Goal: Task Accomplishment & Management: Manage account settings

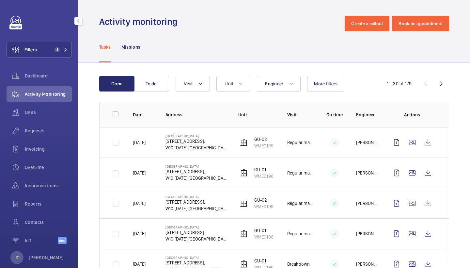
scroll to position [1, 0]
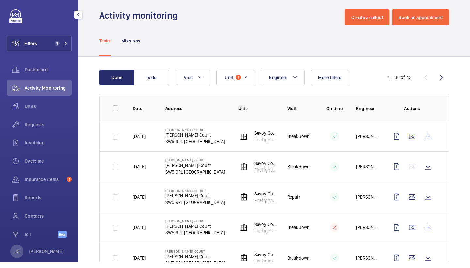
scroll to position [107, 0]
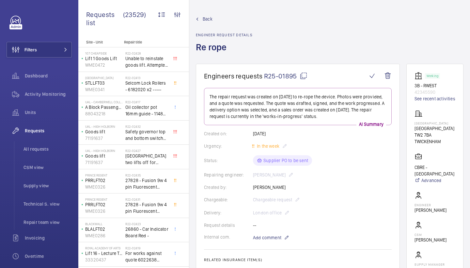
click at [303, 75] on mat-icon at bounding box center [304, 76] width 8 height 8
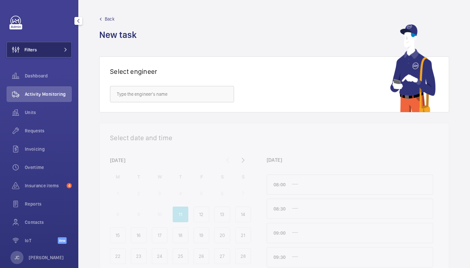
click at [55, 47] on button "Filters" at bounding box center [39, 50] width 65 height 16
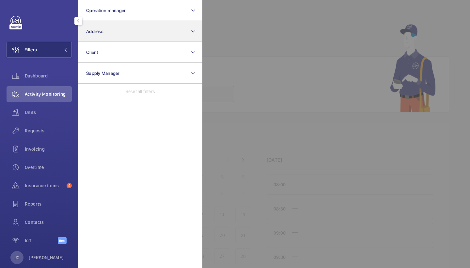
click at [112, 36] on button "Address" at bounding box center [140, 31] width 124 height 21
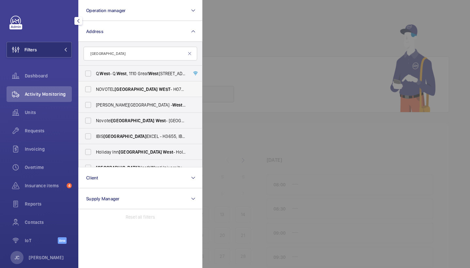
type input "[GEOGRAPHIC_DATA]"
click at [112, 95] on label "[GEOGRAPHIC_DATA] - H0737, [GEOGRAPHIC_DATA] , [STREET_ADDRESS]" at bounding box center [136, 89] width 114 height 16
click at [95, 95] on input "[GEOGRAPHIC_DATA] - H0737, [GEOGRAPHIC_DATA] , [STREET_ADDRESS]" at bounding box center [88, 89] width 13 height 13
checkbox input "true"
click at [118, 122] on span "[GEOGRAPHIC_DATA]" at bounding box center [132, 120] width 43 height 5
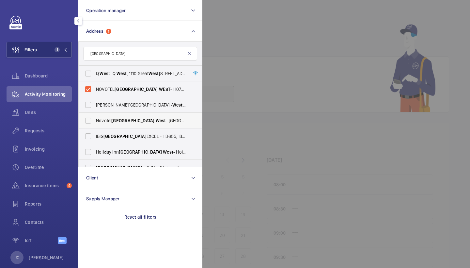
click at [95, 122] on input "Novotel London West - ParkBee Novotel Hotel London West - Hammersmith, LONDON W…" at bounding box center [88, 120] width 13 height 13
checkbox input "true"
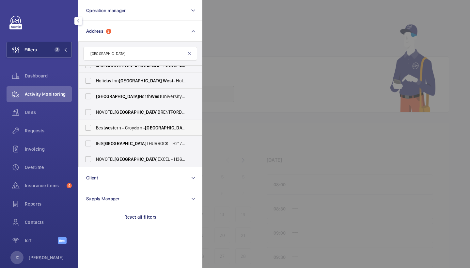
scroll to position [71, 0]
click at [260, 49] on div at bounding box center [438, 134] width 470 height 268
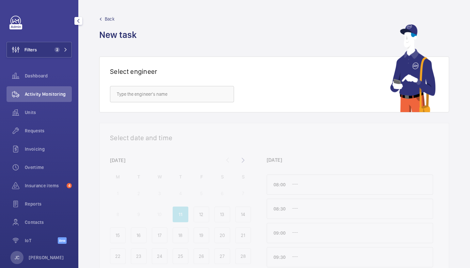
click at [41, 92] on span "Activity Monitoring" at bounding box center [48, 94] width 47 height 7
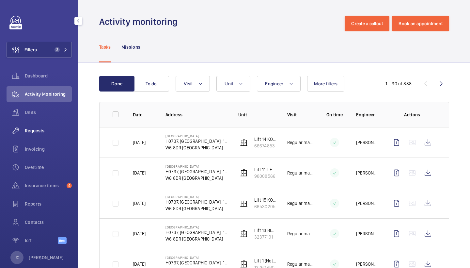
click at [48, 131] on span "Requests" at bounding box center [48, 130] width 47 height 7
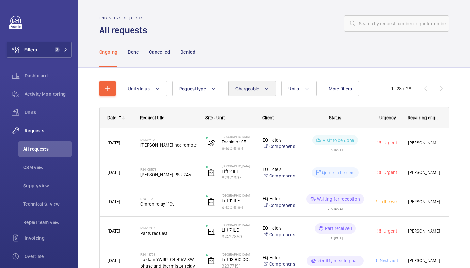
click at [254, 91] on span "Chargeable" at bounding box center [248, 88] width 24 height 5
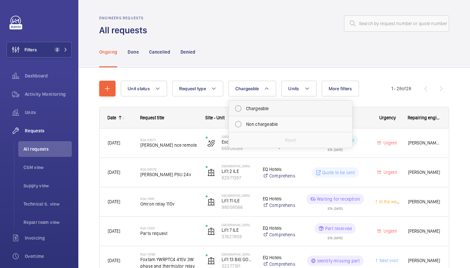
click at [260, 105] on mat-radio-button "Chargeable" at bounding box center [291, 108] width 118 height 13
radio input "true"
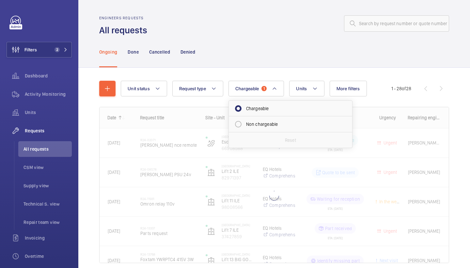
click at [268, 19] on div at bounding box center [300, 24] width 298 height 16
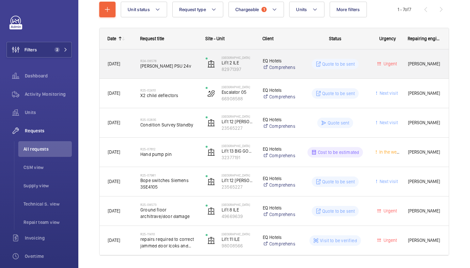
scroll to position [97, 0]
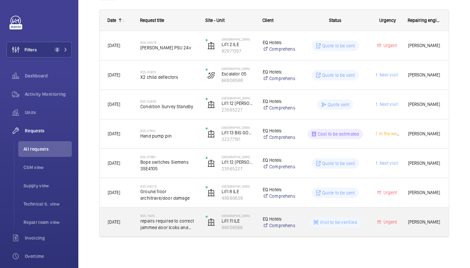
click at [180, 211] on div "R25-11410 repairs required to correct jammed door lcoks and hanger rollers whic…" at bounding box center [165, 221] width 65 height 29
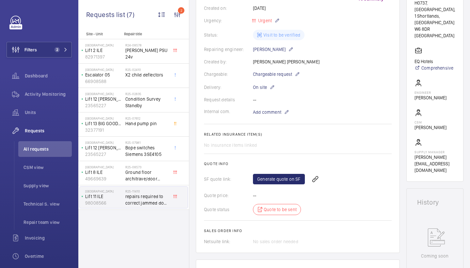
scroll to position [124, 0]
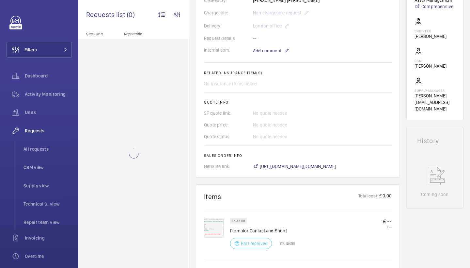
scroll to position [284, 0]
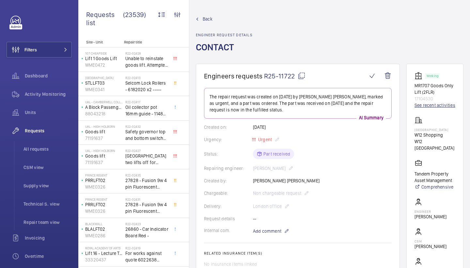
click at [420, 106] on link "See recent activities" at bounding box center [435, 105] width 41 height 7
click at [460, 2] on wm-front-admin-header "Back Engineer request details CONTACT" at bounding box center [329, 32] width 281 height 64
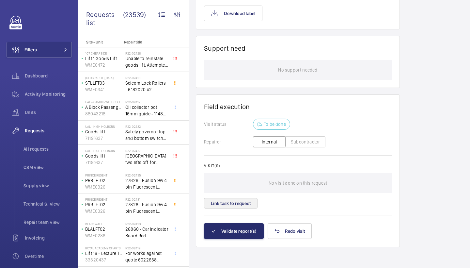
scroll to position [443, 0]
click at [240, 199] on button "Link task to request" at bounding box center [231, 203] width 54 height 10
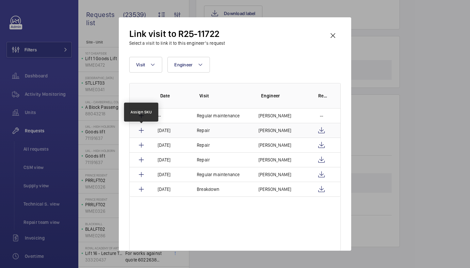
click at [142, 129] on mat-icon at bounding box center [142, 130] width 8 height 8
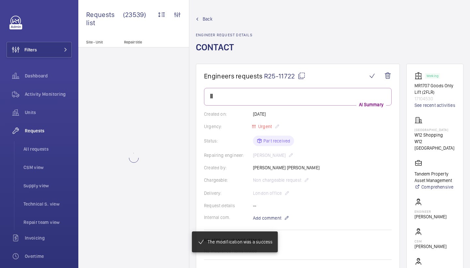
scroll to position [426, 0]
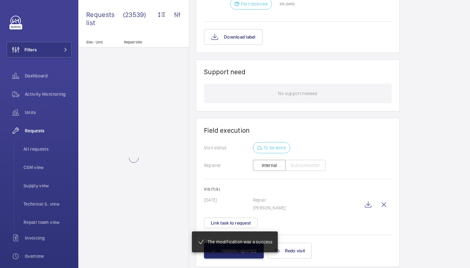
click at [248, 255] on mat-snack-bar-container "The modification was a success" at bounding box center [235, 241] width 112 height 47
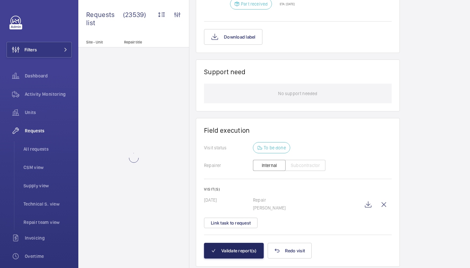
click at [249, 249] on button "Validate report(s)" at bounding box center [234, 251] width 60 height 16
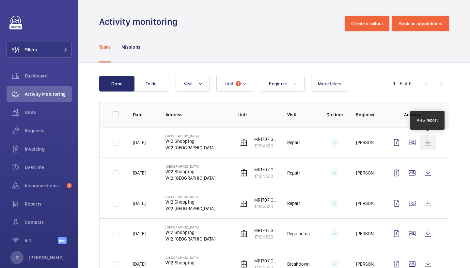
click at [422, 141] on wm-front-icon-button at bounding box center [428, 143] width 16 height 16
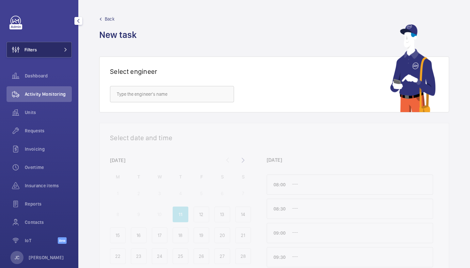
click at [42, 57] on button "Filters" at bounding box center [39, 50] width 65 height 16
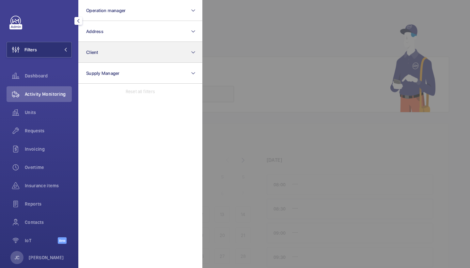
click at [90, 43] on button "Client" at bounding box center [140, 52] width 124 height 21
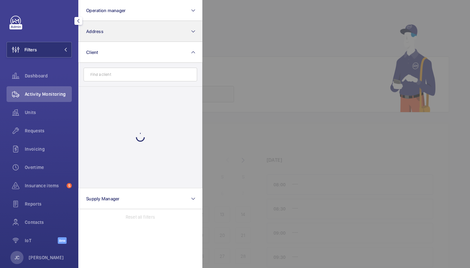
click at [102, 29] on span "Address" at bounding box center [94, 31] width 17 height 5
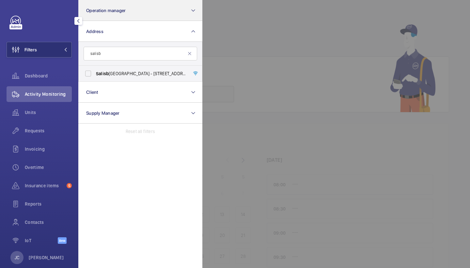
type input "salisb"
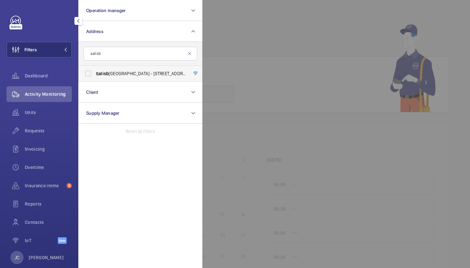
drag, startPoint x: 141, startPoint y: 2, endPoint x: 129, endPoint y: 74, distance: 73.3
click at [129, 74] on span "Salisb ury House - 29 Finsbury Circus, LONDON EC2M 5QQ" at bounding box center [141, 73] width 90 height 7
click at [95, 74] on input "Salisb ury House - 29 Finsbury Circus, LONDON EC2M 5QQ" at bounding box center [88, 73] width 13 height 13
checkbox input "true"
click at [45, 94] on span "Activity Monitoring" at bounding box center [48, 94] width 47 height 7
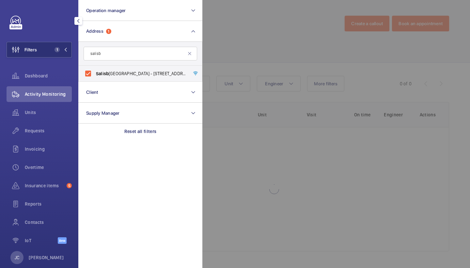
click at [324, 68] on div at bounding box center [438, 134] width 470 height 268
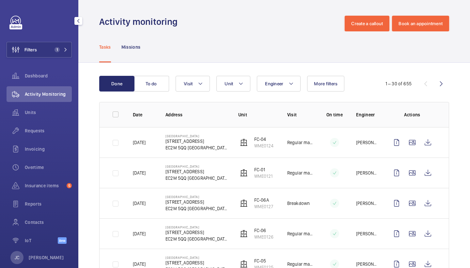
scroll to position [22, 0]
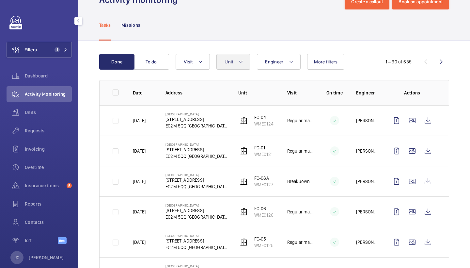
click at [242, 58] on mat-icon at bounding box center [240, 62] width 5 height 8
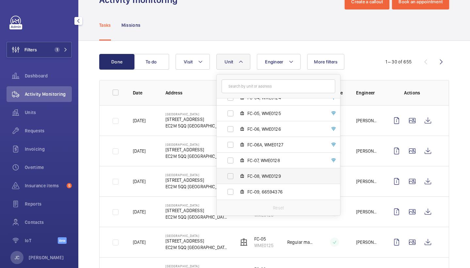
scroll to position [71, 0]
click at [269, 176] on span "FC-08, WME0129" at bounding box center [286, 176] width 76 height 7
click at [237, 176] on input "FC-08, WME0129" at bounding box center [230, 176] width 13 height 13
checkbox input "true"
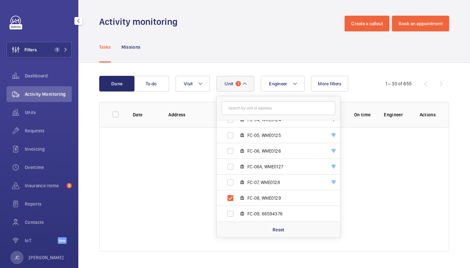
click at [263, 48] on div "Tasks Missions" at bounding box center [274, 46] width 350 height 31
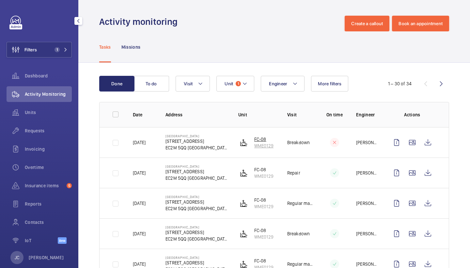
click at [262, 141] on p "FC-08" at bounding box center [263, 139] width 19 height 7
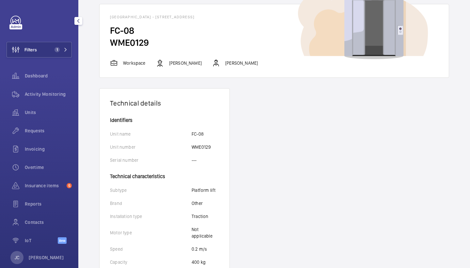
scroll to position [23, 0]
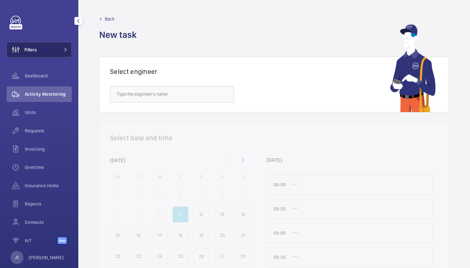
click at [60, 51] on span at bounding box center [64, 50] width 8 height 4
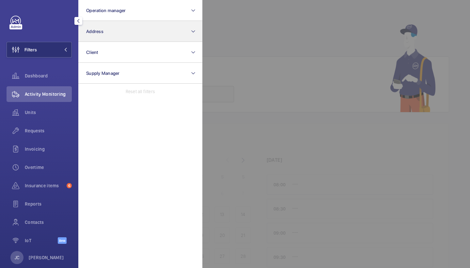
click at [127, 24] on button "Address" at bounding box center [140, 31] width 124 height 21
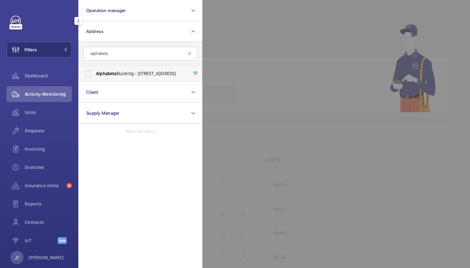
type input "alphabeta"
click at [130, 71] on span "[GEOGRAPHIC_DATA] - [STREET_ADDRESS]" at bounding box center [141, 73] width 90 height 7
click at [95, 71] on input "[GEOGRAPHIC_DATA] - [STREET_ADDRESS]" at bounding box center [88, 73] width 13 height 13
checkbox input "true"
click at [34, 98] on div "Activity Monitoring" at bounding box center [39, 94] width 65 height 16
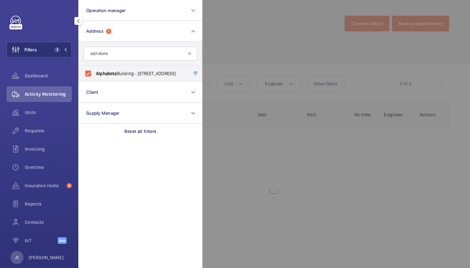
click at [263, 26] on div at bounding box center [438, 134] width 470 height 268
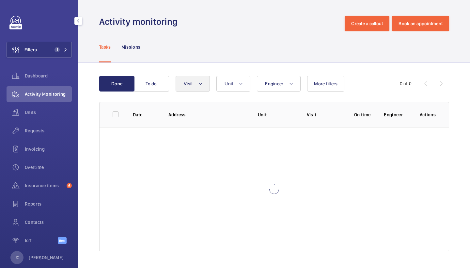
click at [206, 82] on button "Visit" at bounding box center [193, 84] width 34 height 16
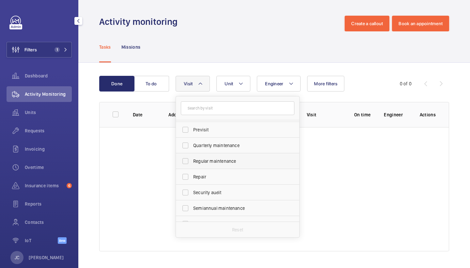
scroll to position [94, 0]
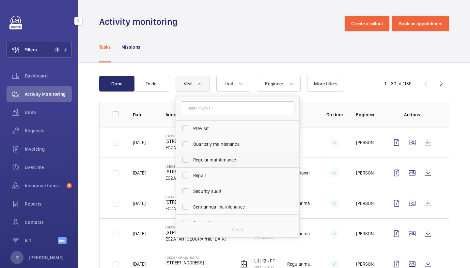
click at [217, 166] on label "Regular maintenance" at bounding box center [233, 160] width 114 height 16
click at [192, 166] on input "Regular maintenance" at bounding box center [185, 159] width 13 height 13
checkbox input "true"
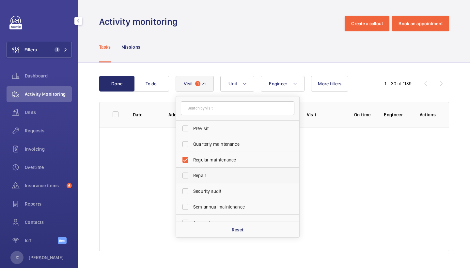
click at [216, 174] on span "Repair" at bounding box center [238, 175] width 90 height 7
click at [192, 174] on input "Repair" at bounding box center [185, 175] width 13 height 13
checkbox input "true"
click at [217, 164] on label "Regular maintenance" at bounding box center [233, 160] width 114 height 16
click at [192, 164] on input "Regular maintenance" at bounding box center [185, 159] width 13 height 13
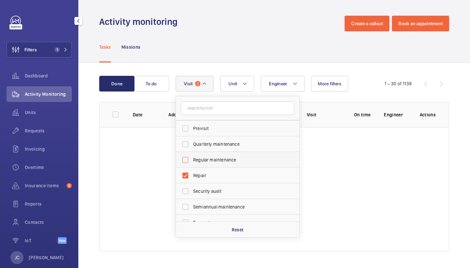
checkbox input "false"
click at [252, 39] on div "Tasks Missions" at bounding box center [274, 46] width 350 height 31
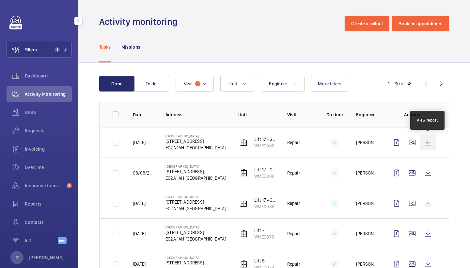
click at [429, 143] on wm-front-icon-button at bounding box center [428, 143] width 16 height 16
click at [199, 83] on span "1" at bounding box center [197, 83] width 5 height 5
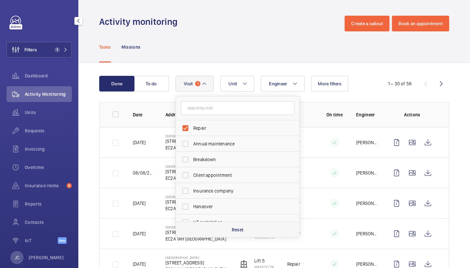
click at [236, 230] on p "Reset" at bounding box center [238, 229] width 12 height 7
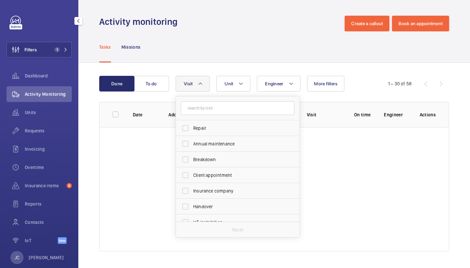
checkbox input "false"
click at [43, 32] on div "Filters 1 Dashboard Activity Monitoring Units Requests Invoicing Overtime Insur…" at bounding box center [39, 133] width 65 height 235
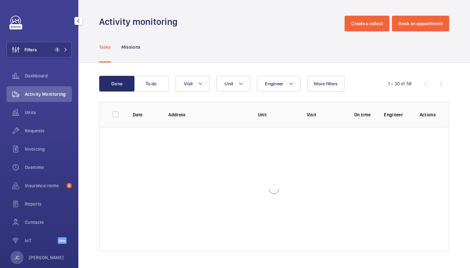
click at [51, 60] on div "Filters 1 Dashboard Activity Monitoring Units Requests Invoicing Overtime Insur…" at bounding box center [39, 133] width 65 height 235
click at [53, 55] on button "Filters 1" at bounding box center [39, 50] width 65 height 16
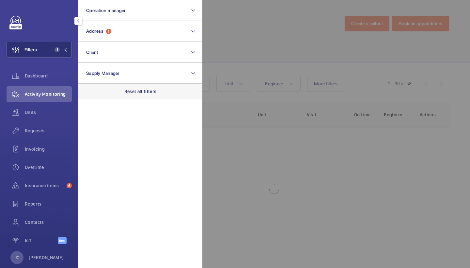
click at [143, 96] on div "Reset all filters" at bounding box center [140, 92] width 124 height 16
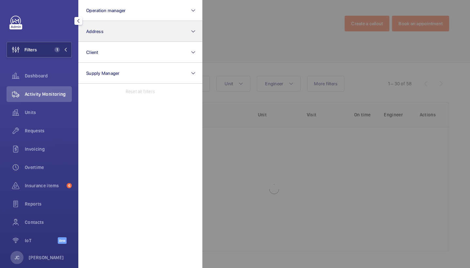
click at [137, 31] on button "Address" at bounding box center [140, 31] width 124 height 21
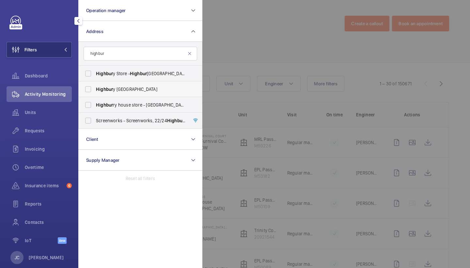
type input "highbur"
click at [123, 89] on span "Highbur y House - Emirates Stadium, LONDON N7 7AJ" at bounding box center [141, 89] width 90 height 7
click at [95, 89] on input "Highbur y House - Emirates Stadium, LONDON N7 7AJ" at bounding box center [88, 89] width 13 height 13
checkbox input "true"
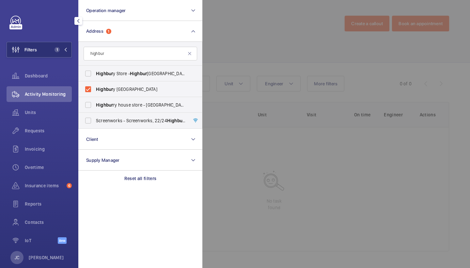
click at [237, 61] on div at bounding box center [438, 134] width 470 height 268
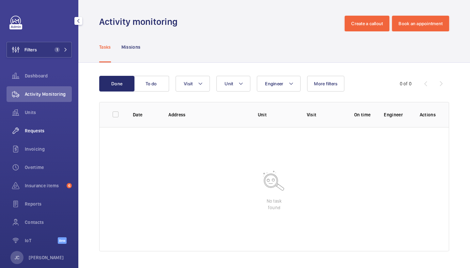
click at [38, 133] on span "Requests" at bounding box center [48, 130] width 47 height 7
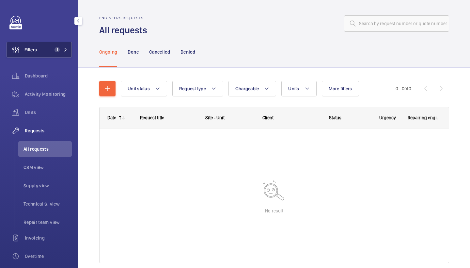
click at [54, 43] on button "Filters 1" at bounding box center [39, 50] width 65 height 16
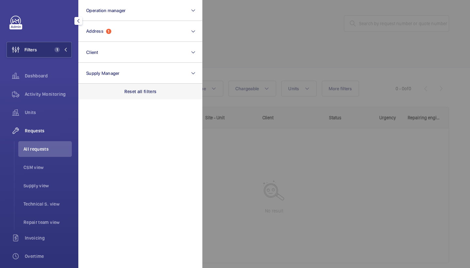
click at [137, 94] on p "Reset all filters" at bounding box center [140, 91] width 32 height 7
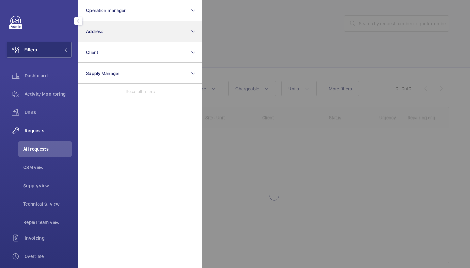
click at [120, 36] on button "Address" at bounding box center [140, 31] width 124 height 21
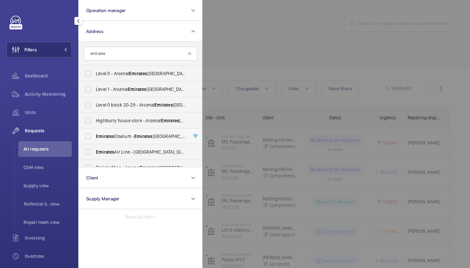
type input "emirates"
click at [133, 136] on span "Emirates Stadium - Emirates Stadium, LONDON N7 7AJ" at bounding box center [141, 136] width 90 height 7
click at [95, 136] on input "Emirates Stadium - Emirates Stadium, LONDON N7 7AJ" at bounding box center [88, 136] width 13 height 13
checkbox input "true"
click at [248, 57] on div at bounding box center [438, 134] width 470 height 268
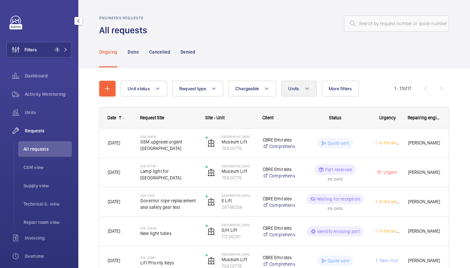
click at [288, 90] on button "Units" at bounding box center [299, 89] width 35 height 16
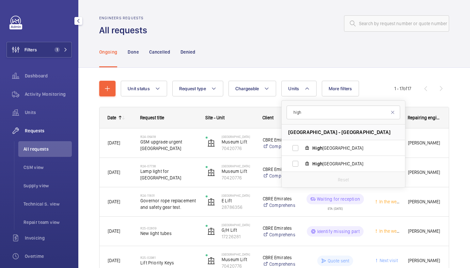
scroll to position [22, 0]
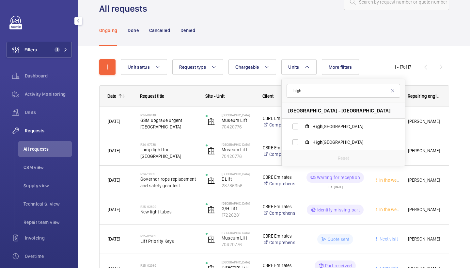
type input "high"
click at [364, 150] on div "Reset" at bounding box center [343, 158] width 123 height 16
click at [364, 143] on span "High bury House L/H, 70550836" at bounding box center [351, 142] width 76 height 7
click at [302, 143] on input "High bury House L/H, 70550836" at bounding box center [295, 142] width 13 height 13
checkbox input "true"
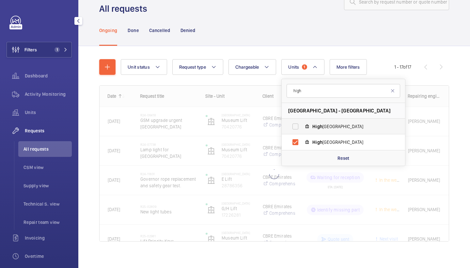
click at [364, 128] on span "High bury House R/H, 76160619" at bounding box center [351, 126] width 76 height 7
click at [302, 128] on input "High bury House R/H, 76160619" at bounding box center [295, 126] width 13 height 13
checkbox input "true"
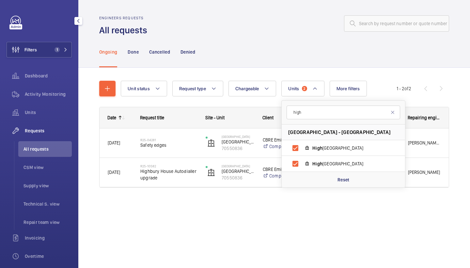
click at [333, 52] on div "Ongoing Done Cancelled Denied" at bounding box center [274, 51] width 350 height 31
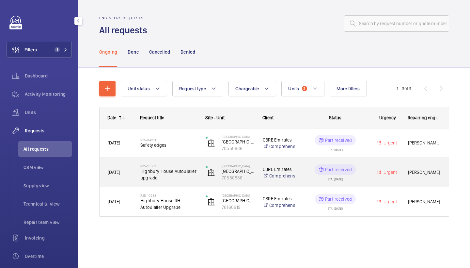
click at [180, 175] on span "Highbury House Autodialler upgrade" at bounding box center [168, 174] width 57 height 13
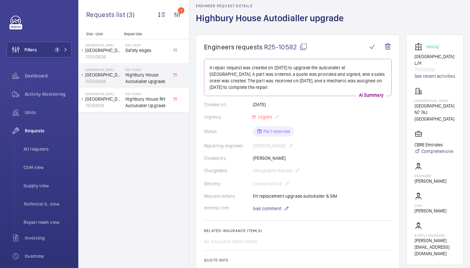
scroll to position [23, 0]
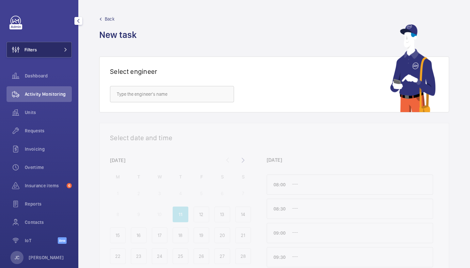
click at [48, 51] on button "Filters" at bounding box center [39, 50] width 65 height 16
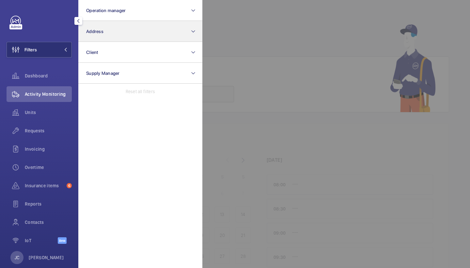
click at [115, 32] on button "Address" at bounding box center [140, 31] width 124 height 21
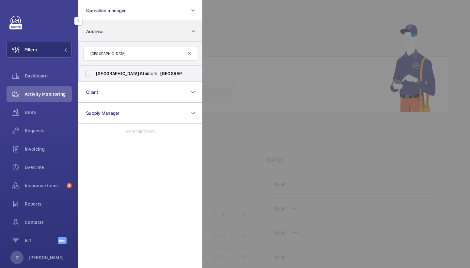
type input "twickenham stad"
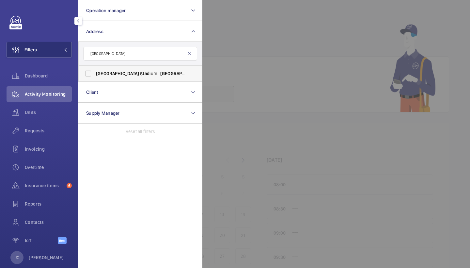
drag, startPoint x: 115, startPoint y: 32, endPoint x: 126, endPoint y: 76, distance: 45.9
click at [126, 76] on span "Twickenham Stad ium - Twickenham Stad ium, TWICKENHAM TW2 7BA" at bounding box center [141, 73] width 90 height 7
click at [95, 76] on input "Twickenham Stad ium - Twickenham Stad ium, TWICKENHAM TW2 7BA" at bounding box center [88, 73] width 13 height 13
checkbox input "true"
click at [57, 99] on div "Activity Monitoring" at bounding box center [39, 94] width 65 height 16
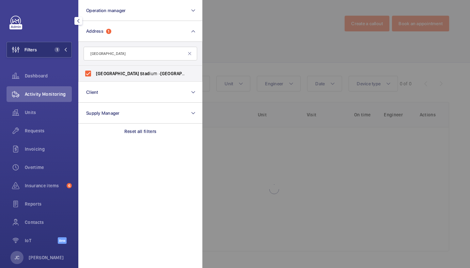
click at [291, 30] on div at bounding box center [438, 134] width 470 height 268
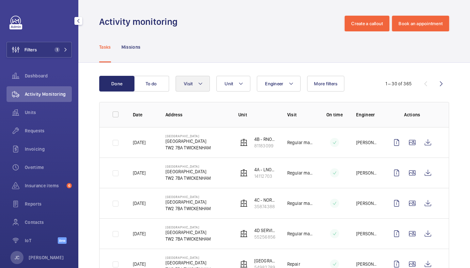
click at [203, 90] on button "Visit" at bounding box center [193, 84] width 34 height 16
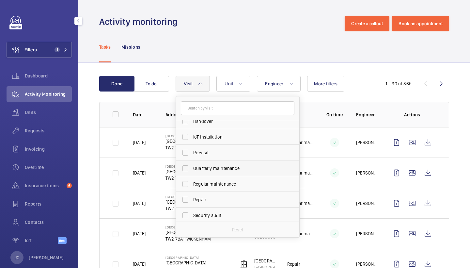
scroll to position [72, 0]
click at [221, 196] on span "Repair" at bounding box center [238, 197] width 90 height 7
click at [192, 196] on input "Repair" at bounding box center [185, 197] width 13 height 13
checkbox input "true"
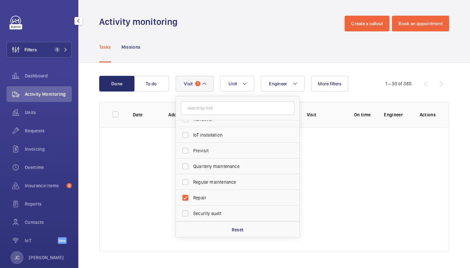
click at [250, 19] on div "Activity monitoring Create a callout Book an appointment" at bounding box center [274, 24] width 350 height 16
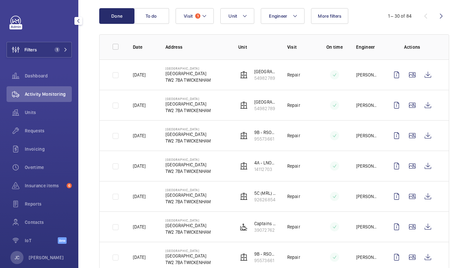
scroll to position [77, 0]
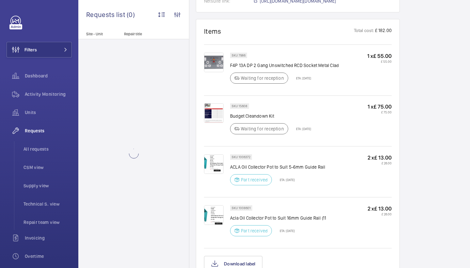
scroll to position [400, 0]
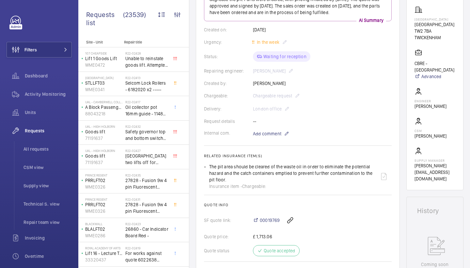
scroll to position [116, 0]
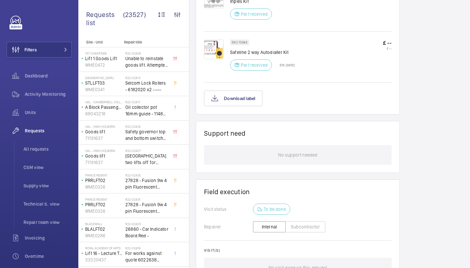
scroll to position [491, 0]
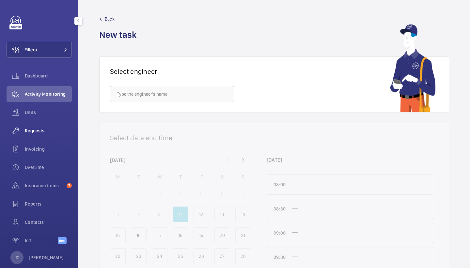
click at [42, 129] on span "Requests" at bounding box center [48, 130] width 47 height 7
click at [37, 125] on div "Requests" at bounding box center [39, 131] width 65 height 16
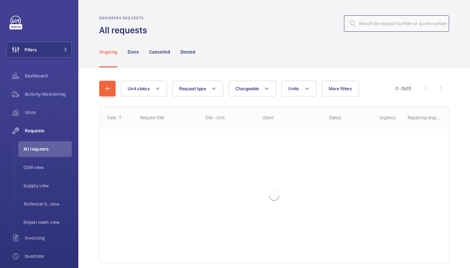
click at [423, 22] on input "text" at bounding box center [396, 23] width 105 height 16
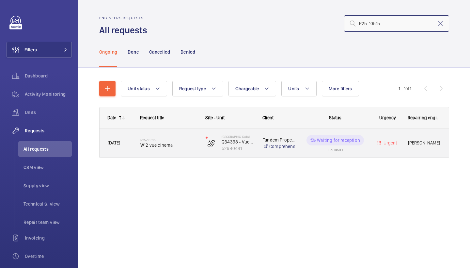
type input "R25-10515"
click at [166, 137] on div "R25-10515 W12 vue cinema" at bounding box center [168, 143] width 57 height 19
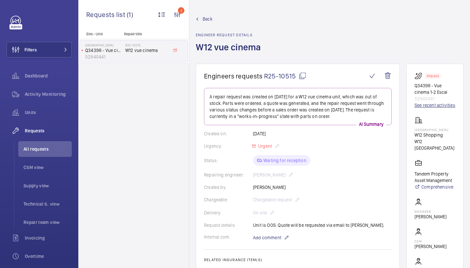
click at [422, 106] on link "See recent activities" at bounding box center [435, 105] width 41 height 7
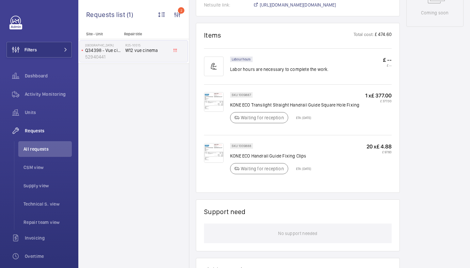
scroll to position [358, 0]
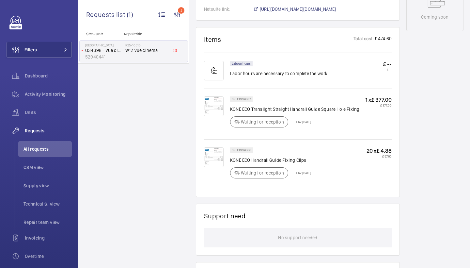
click at [215, 113] on img at bounding box center [214, 106] width 20 height 20
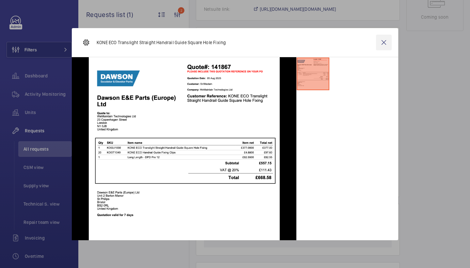
click at [380, 45] on wm-front-icon-button at bounding box center [384, 43] width 16 height 16
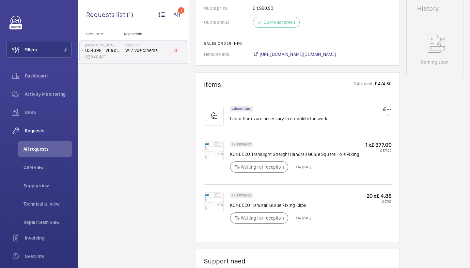
scroll to position [282, 0]
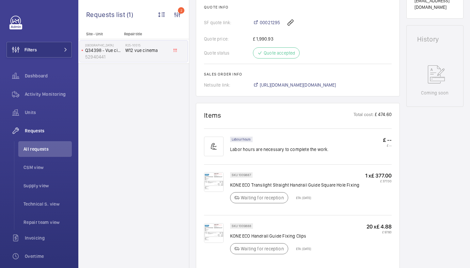
click at [215, 175] on img at bounding box center [214, 182] width 20 height 20
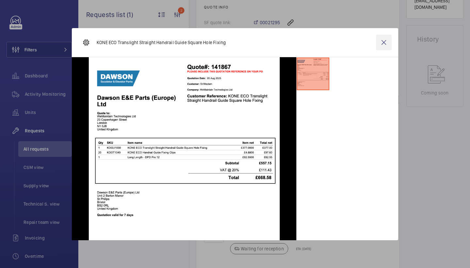
click at [384, 44] on wm-front-icon-button at bounding box center [384, 43] width 16 height 16
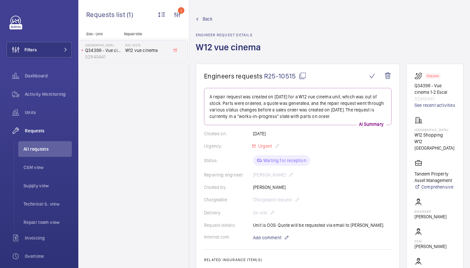
scroll to position [0, 0]
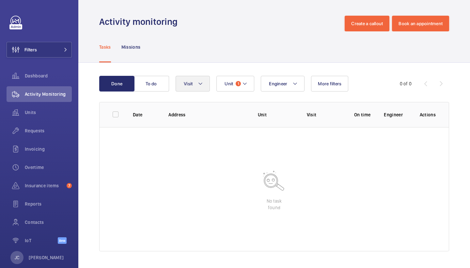
click at [195, 88] on button "Visit" at bounding box center [193, 84] width 34 height 16
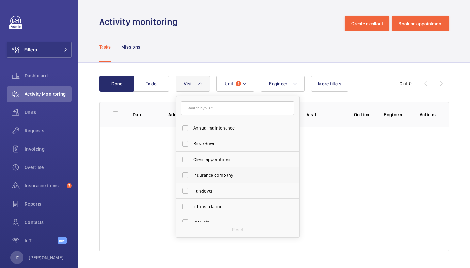
scroll to position [92, 0]
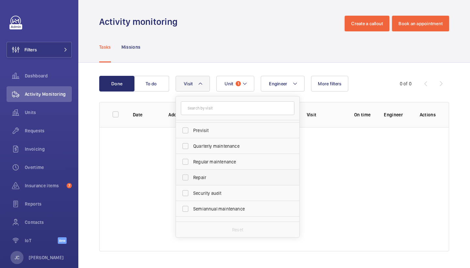
click at [225, 178] on span "Repair" at bounding box center [238, 177] width 90 height 7
click at [192, 178] on input "Repair" at bounding box center [185, 177] width 13 height 13
checkbox input "true"
click at [260, 33] on div "Tasks Missions" at bounding box center [274, 46] width 350 height 31
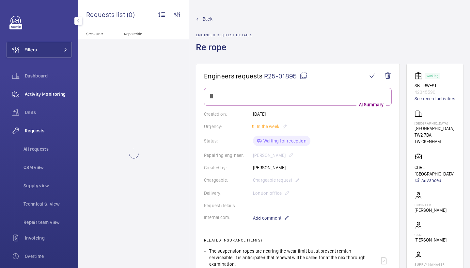
click at [41, 96] on span "Activity Monitoring" at bounding box center [48, 94] width 47 height 7
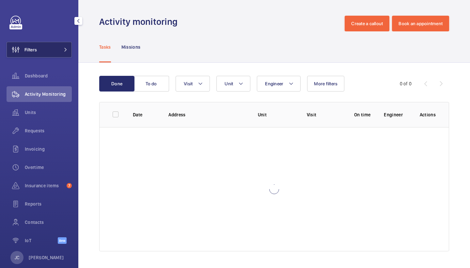
click at [53, 50] on button "Filters" at bounding box center [39, 50] width 65 height 16
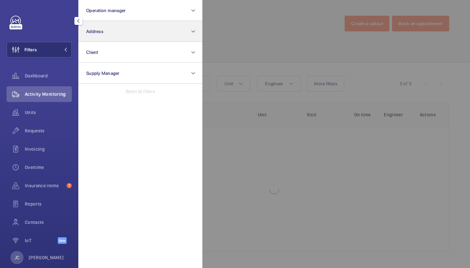
click at [127, 36] on button "Address" at bounding box center [140, 31] width 124 height 21
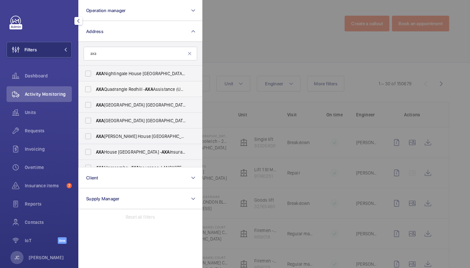
scroll to position [13, 0]
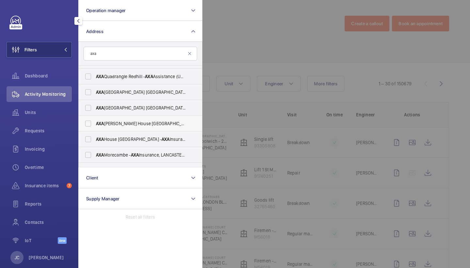
type input "axa"
click at [134, 123] on span "AXA Brooke Lawrence House Ipswich - AXA Insurance, IPSWICH IP1 2AN" at bounding box center [141, 123] width 90 height 7
click at [95, 123] on input "AXA Brooke Lawrence House Ipswich - AXA Insurance, IPSWICH IP1 2AN" at bounding box center [88, 123] width 13 height 13
checkbox input "true"
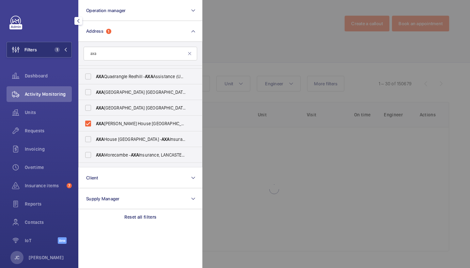
click at [249, 51] on div at bounding box center [438, 134] width 470 height 268
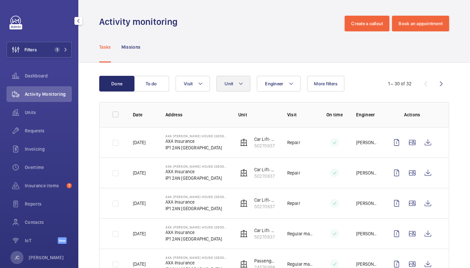
click at [242, 84] on mat-icon at bounding box center [240, 84] width 5 height 8
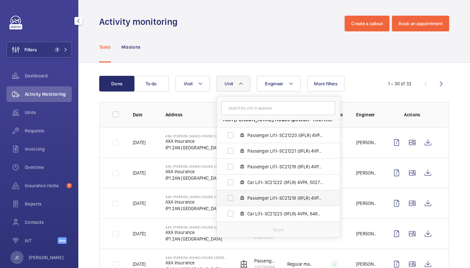
scroll to position [8, 0]
click at [265, 56] on div "Tasks Missions" at bounding box center [274, 46] width 350 height 31
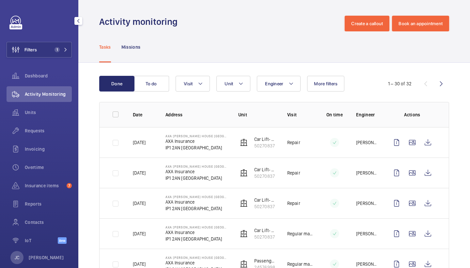
scroll to position [69, 0]
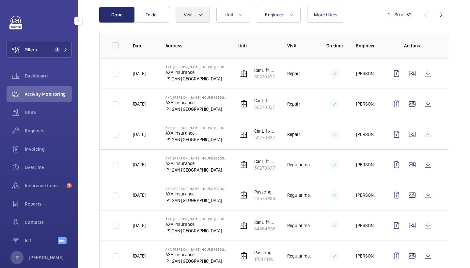
click at [188, 17] on span "Visit" at bounding box center [188, 14] width 9 height 5
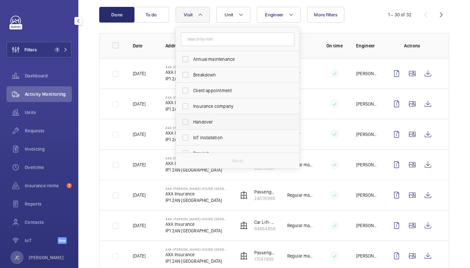
scroll to position [98, 0]
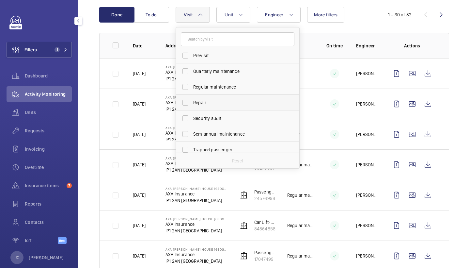
click at [225, 106] on label "Repair" at bounding box center [233, 103] width 114 height 16
click at [192, 106] on input "Repair" at bounding box center [185, 102] width 13 height 13
checkbox input "true"
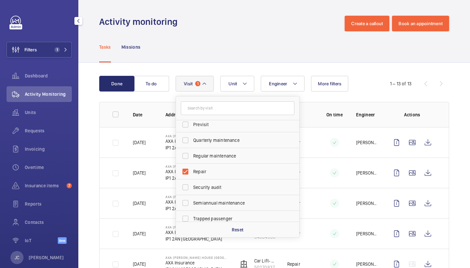
click at [360, 51] on div "Tasks Missions" at bounding box center [274, 46] width 350 height 31
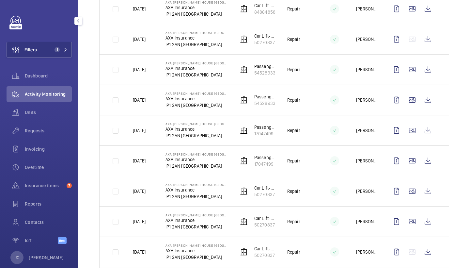
scroll to position [234, 0]
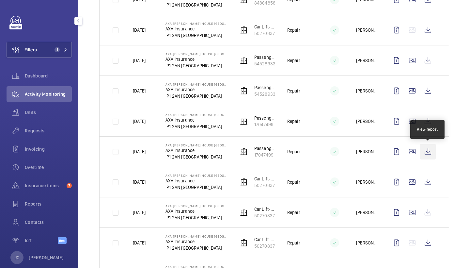
click at [428, 152] on wm-front-icon-button at bounding box center [428, 152] width 16 height 16
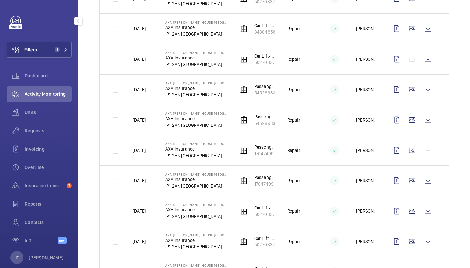
scroll to position [200, 0]
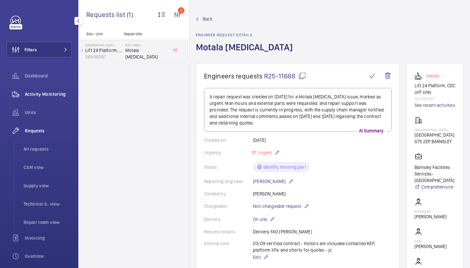
click at [57, 92] on span "Activity Monitoring" at bounding box center [48, 94] width 47 height 7
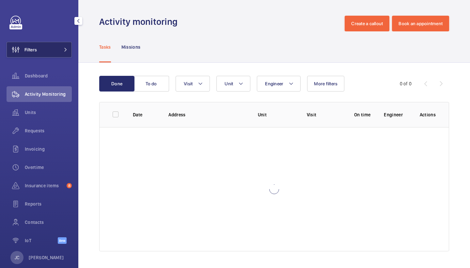
click at [64, 53] on button "Filters" at bounding box center [39, 50] width 65 height 16
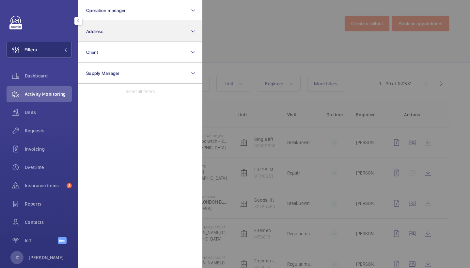
click at [150, 25] on button "Address" at bounding box center [140, 31] width 124 height 21
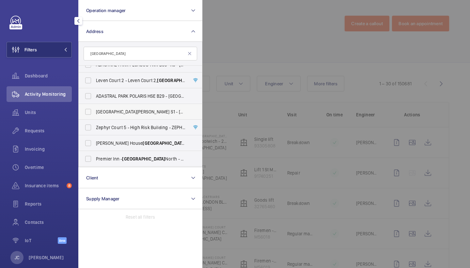
scroll to position [416, 0]
type input "[GEOGRAPHIC_DATA]"
click at [150, 127] on span "AXA [PERSON_NAME] House Ipswich - AXA Insurance, [GEOGRAPHIC_DATA] IP1 2AN" at bounding box center [141, 127] width 90 height 7
click at [95, 127] on input "AXA [PERSON_NAME] House Ipswich - AXA Insurance, [GEOGRAPHIC_DATA] IP1 2AN" at bounding box center [88, 127] width 13 height 13
checkbox input "true"
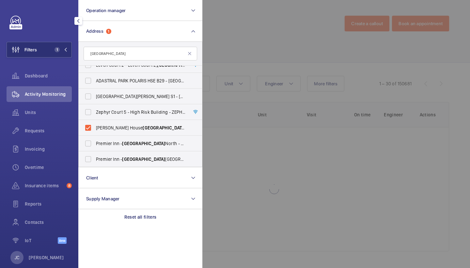
click at [245, 41] on div at bounding box center [438, 134] width 470 height 268
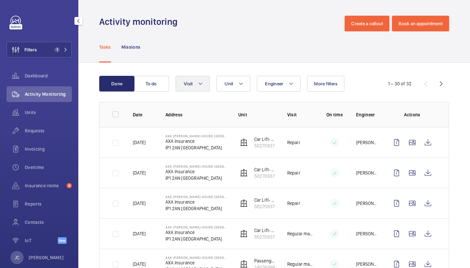
click at [202, 85] on mat-icon at bounding box center [200, 84] width 5 height 8
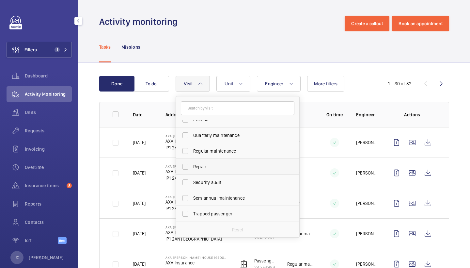
scroll to position [103, 0]
click at [218, 161] on label "Repair" at bounding box center [233, 167] width 114 height 16
click at [192, 161] on input "Repair" at bounding box center [185, 166] width 13 height 13
checkbox input "true"
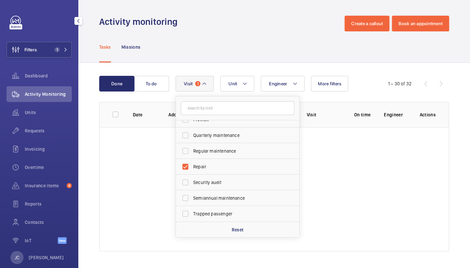
click at [253, 37] on div "Tasks Missions" at bounding box center [274, 46] width 350 height 31
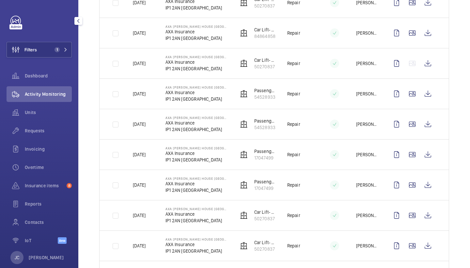
scroll to position [202, 0]
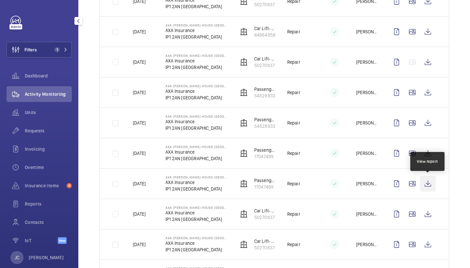
click at [426, 183] on wm-front-icon-button at bounding box center [428, 184] width 16 height 16
click at [428, 150] on wm-front-icon-button at bounding box center [428, 153] width 16 height 16
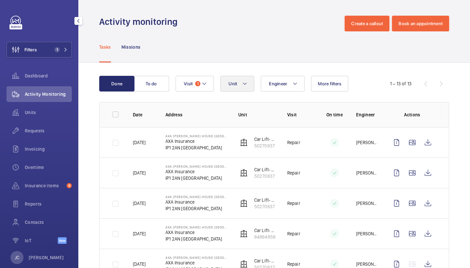
scroll to position [-1, 0]
click at [242, 84] on button "Unit" at bounding box center [237, 84] width 34 height 16
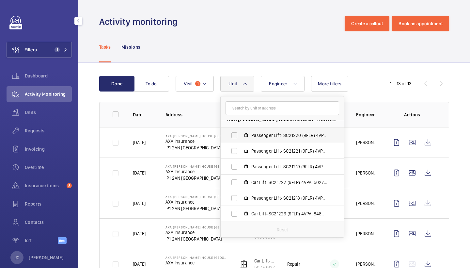
scroll to position [8, 0]
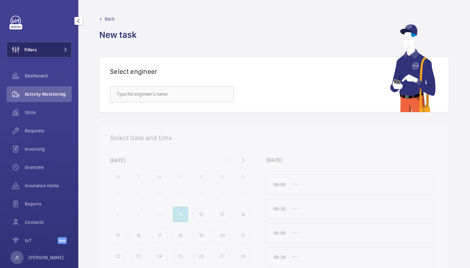
drag, startPoint x: 0, startPoint y: 0, endPoint x: 62, endPoint y: 43, distance: 75.1
click at [39, 48] on button "Filters" at bounding box center [39, 50] width 65 height 16
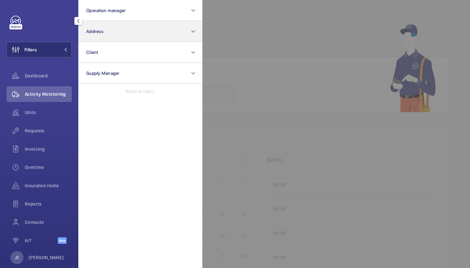
click at [109, 41] on button "Address" at bounding box center [140, 31] width 124 height 21
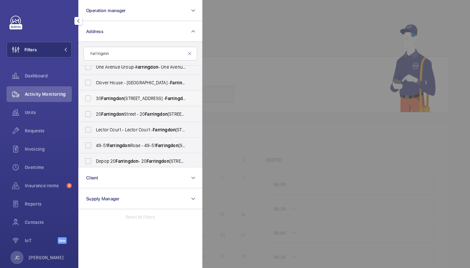
scroll to position [17, 0]
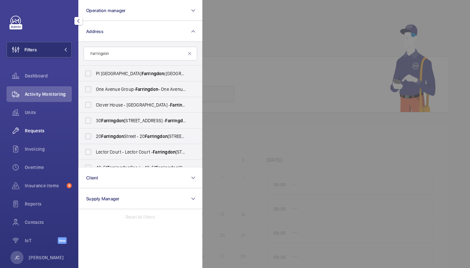
type input "Farringdon"
click at [41, 134] on div "Requests" at bounding box center [39, 131] width 65 height 16
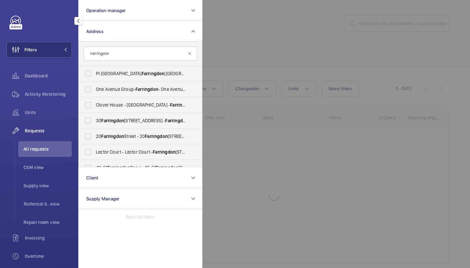
click at [240, 71] on div at bounding box center [438, 134] width 470 height 268
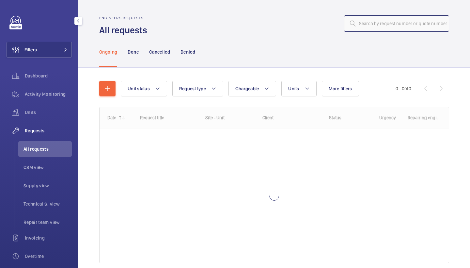
click at [387, 24] on input "text" at bounding box center [396, 23] width 105 height 16
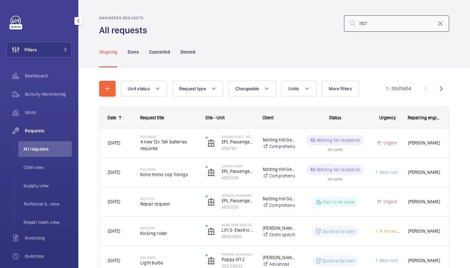
type input "11075"
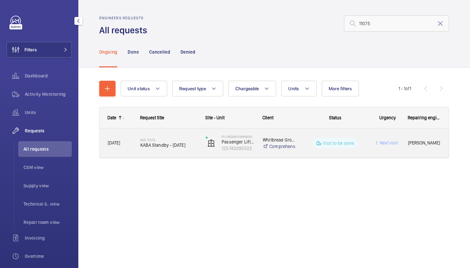
click at [174, 148] on span "KABA Standby - Monday 15th September" at bounding box center [168, 145] width 57 height 7
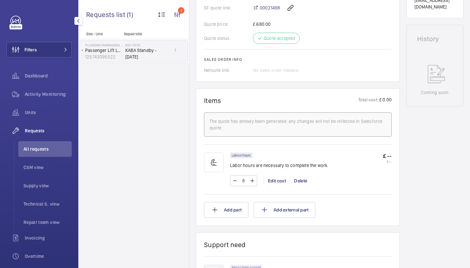
scroll to position [387, 0]
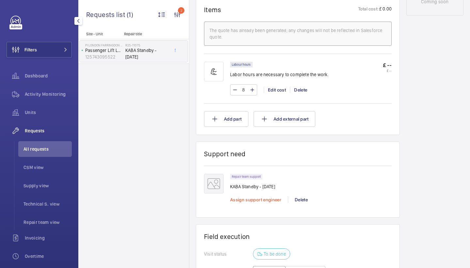
click at [260, 200] on span "Assign support engineer" at bounding box center [255, 199] width 51 height 5
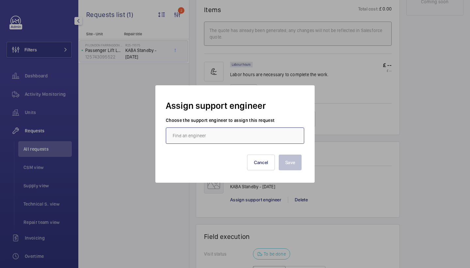
click at [206, 136] on input "text" at bounding box center [235, 135] width 139 height 16
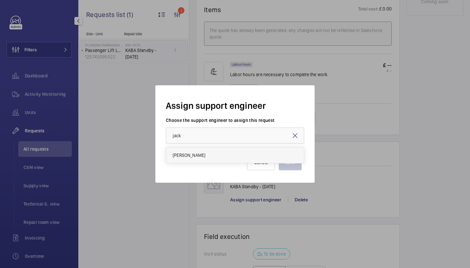
click at [188, 161] on mat-option "Jack Gambie" at bounding box center [235, 155] width 138 height 16
type input "Jack Gambie"
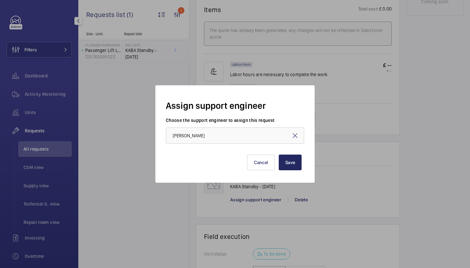
click at [279, 164] on button "Save" at bounding box center [290, 163] width 23 height 16
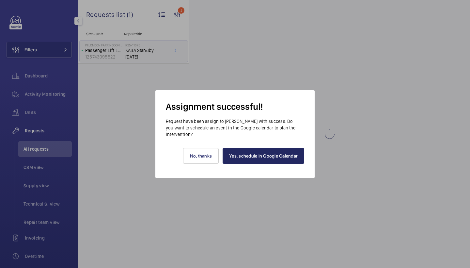
click at [275, 159] on link "Yes, schedule in Google Calendar" at bounding box center [264, 156] width 82 height 16
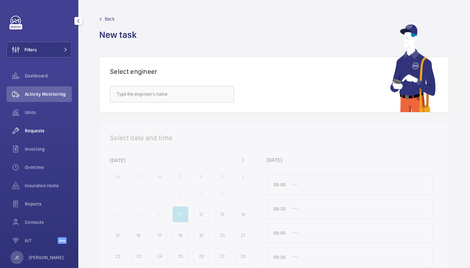
click at [36, 129] on span "Requests" at bounding box center [48, 130] width 47 height 7
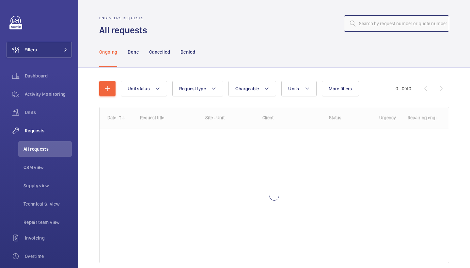
click at [395, 26] on input "text" at bounding box center [396, 23] width 105 height 16
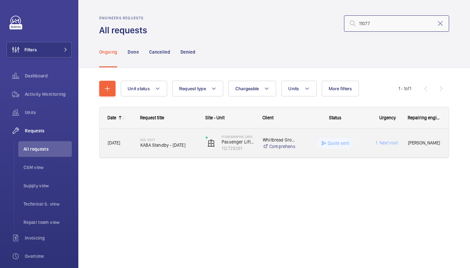
type input "11077"
click at [167, 148] on span "KABA Standby - Wednesday 17th December" at bounding box center [168, 145] width 57 height 7
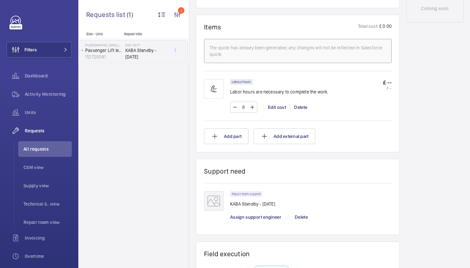
scroll to position [367, 0]
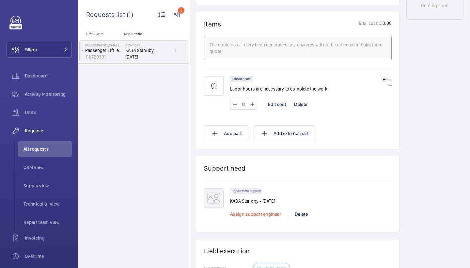
click at [243, 215] on span "Assign support engineer" at bounding box center [255, 213] width 51 height 5
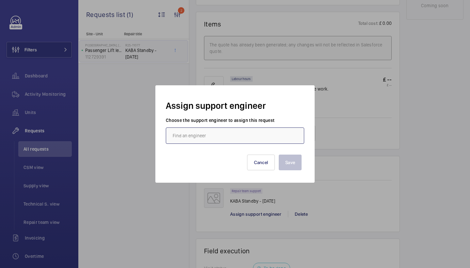
click at [220, 134] on input "text" at bounding box center [235, 135] width 139 height 16
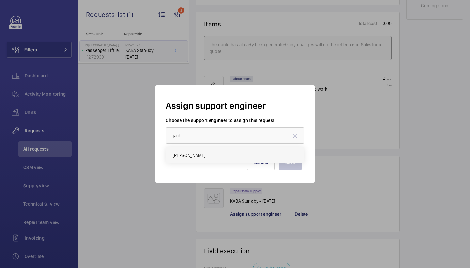
click at [213, 155] on mat-option "[PERSON_NAME]" at bounding box center [235, 155] width 138 height 16
type input "[PERSON_NAME]"
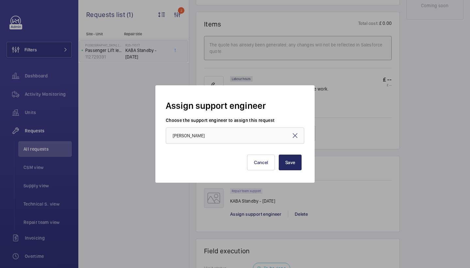
click at [286, 164] on button "Save" at bounding box center [290, 163] width 23 height 16
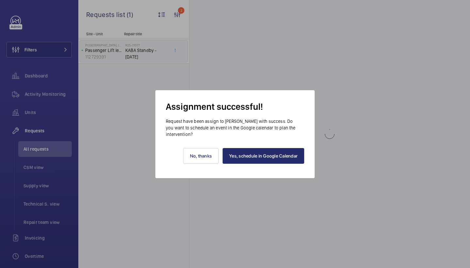
click at [290, 156] on link "Yes, schedule in Google Calendar" at bounding box center [264, 156] width 82 height 16
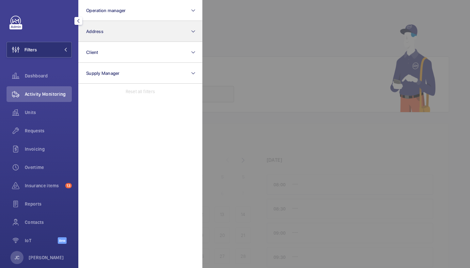
click at [116, 24] on button "Address" at bounding box center [140, 31] width 124 height 21
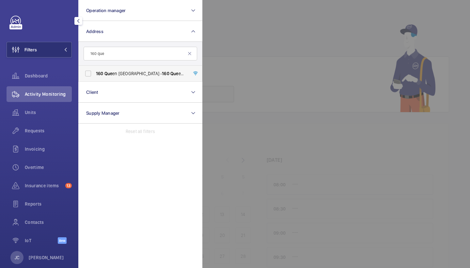
type input "160 que"
click at [141, 71] on span "160 Que en [GEOGRAPHIC_DATA] - [STREET_ADDRESS]" at bounding box center [141, 73] width 90 height 7
click at [95, 71] on input "160 Que en [GEOGRAPHIC_DATA] - [STREET_ADDRESS]" at bounding box center [88, 73] width 13 height 13
checkbox input "true"
click at [42, 99] on div "Activity Monitoring" at bounding box center [39, 94] width 65 height 16
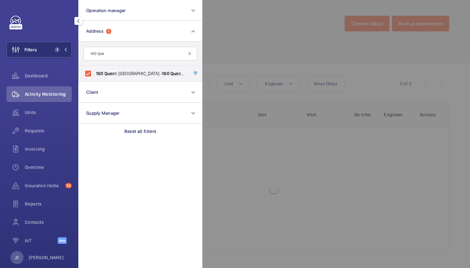
click at [253, 60] on div at bounding box center [438, 134] width 470 height 268
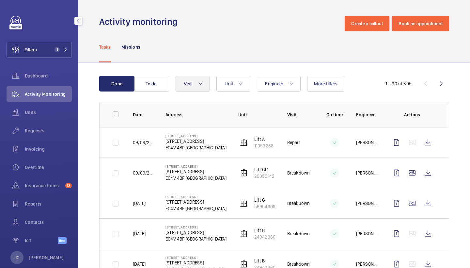
click at [202, 86] on mat-icon at bounding box center [200, 84] width 5 height 8
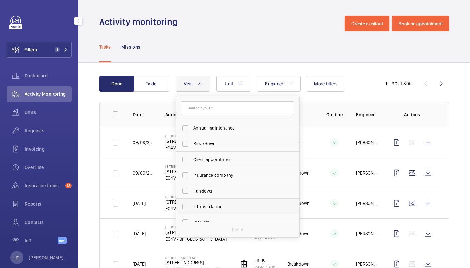
click at [230, 203] on span "IoT installation" at bounding box center [238, 206] width 90 height 7
click at [192, 203] on input "IoT installation" at bounding box center [185, 206] width 13 height 13
checkbox input "true"
click at [258, 29] on div "Activity monitoring Create a callout Book an appointment" at bounding box center [274, 24] width 350 height 16
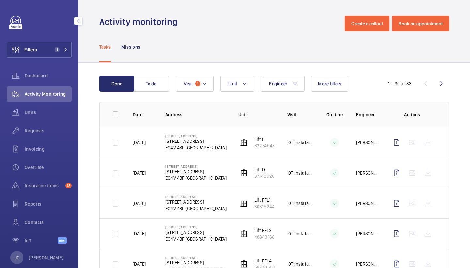
click at [244, 78] on button "Unit" at bounding box center [237, 84] width 34 height 16
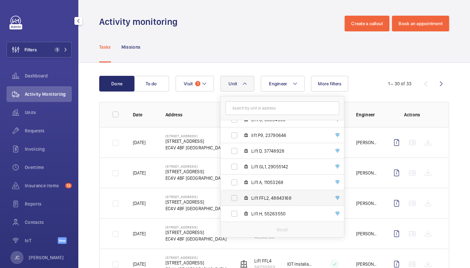
scroll to position [165, 0]
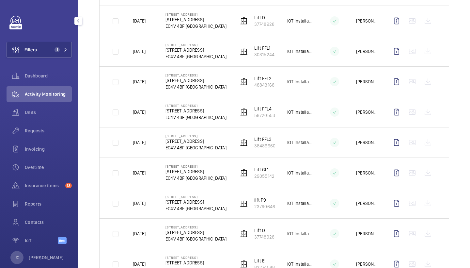
scroll to position [152, 0]
click at [65, 48] on mat-icon at bounding box center [66, 50] width 4 height 4
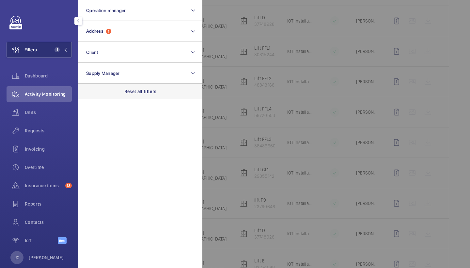
click at [135, 89] on p "Reset all filters" at bounding box center [140, 91] width 32 height 7
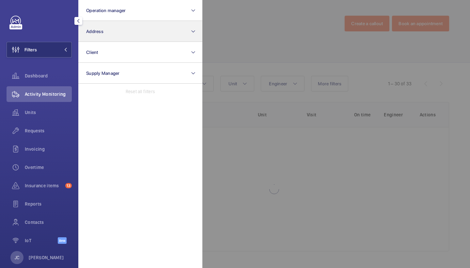
click at [142, 32] on button "Address" at bounding box center [140, 31] width 124 height 21
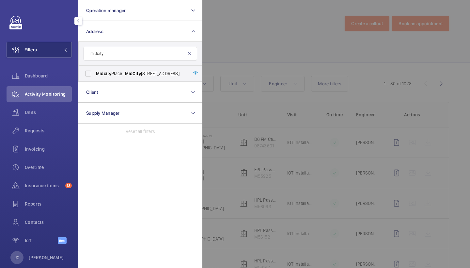
type input "midcity"
click at [142, 64] on form "midcity" at bounding box center [140, 54] width 123 height 24
click at [142, 70] on label "Midcity Place - MidCity Place, LONDON WC1V 6EA" at bounding box center [136, 74] width 114 height 16
click at [95, 70] on input "Midcity Place - MidCity Place, LONDON WC1V 6EA" at bounding box center [88, 73] width 13 height 13
checkbox input "true"
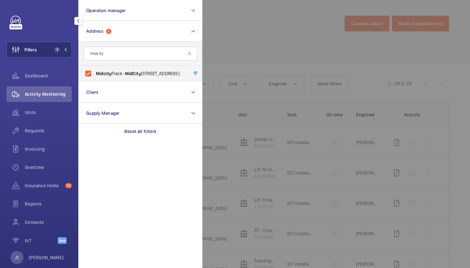
click at [268, 42] on div at bounding box center [438, 134] width 470 height 268
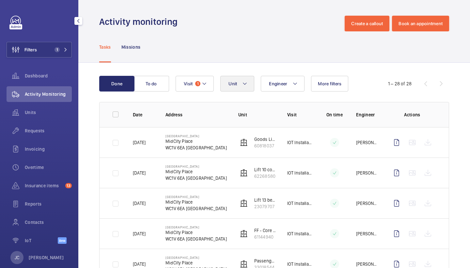
click at [247, 85] on mat-icon at bounding box center [244, 84] width 5 height 8
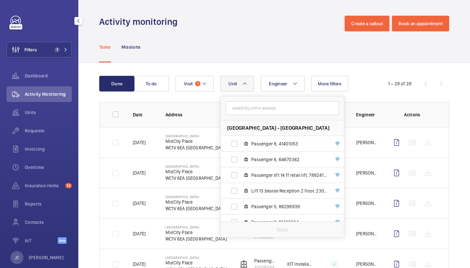
click at [61, 39] on div "Filters 1 Dashboard Activity Monitoring Units Requests Invoicing Overtime Insur…" at bounding box center [39, 133] width 65 height 235
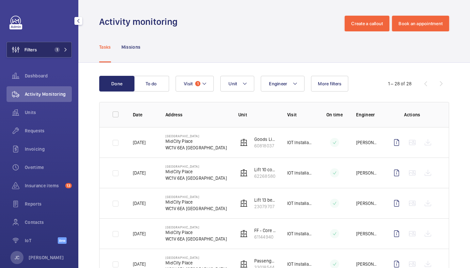
click at [61, 44] on button "Filters 1" at bounding box center [39, 50] width 65 height 16
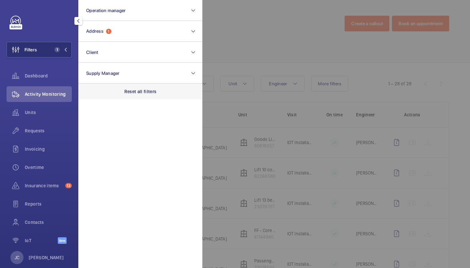
click at [131, 91] on p "Reset all filters" at bounding box center [140, 91] width 32 height 7
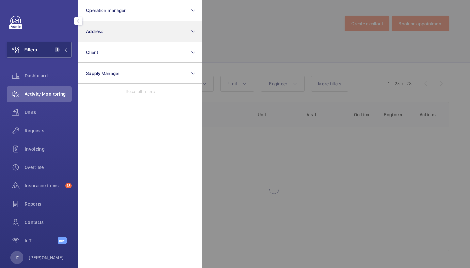
click at [120, 40] on button "Address" at bounding box center [140, 31] width 124 height 21
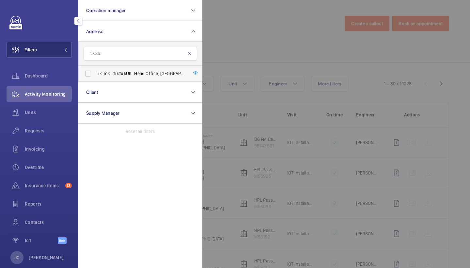
type input "tiktok"
click at [119, 76] on span "Tik Tok - TikTok UK- Head Office, LONDON EC1A 9HP" at bounding box center [141, 73] width 90 height 7
click at [95, 76] on input "Tik Tok - TikTok UK- Head Office, LONDON EC1A 9HP" at bounding box center [88, 73] width 13 height 13
checkbox input "true"
click at [246, 51] on div at bounding box center [438, 134] width 470 height 268
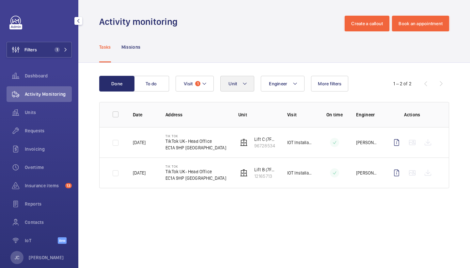
click at [238, 85] on button "Unit" at bounding box center [237, 84] width 34 height 16
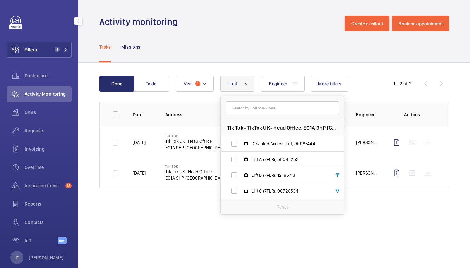
click at [297, 36] on div "Tasks Missions" at bounding box center [274, 46] width 350 height 31
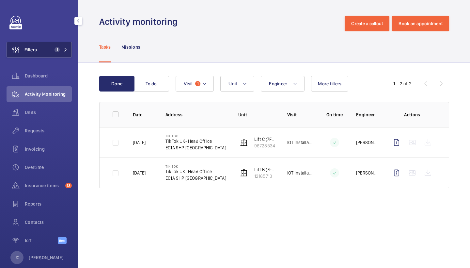
click at [59, 55] on button "Filters 1" at bounding box center [39, 50] width 65 height 16
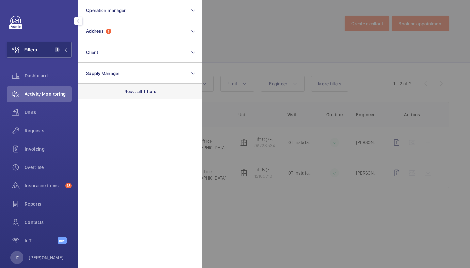
click at [139, 93] on p "Reset all filters" at bounding box center [140, 91] width 32 height 7
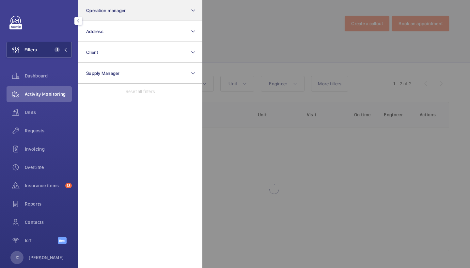
click at [128, 20] on button "Operation manager" at bounding box center [140, 10] width 124 height 21
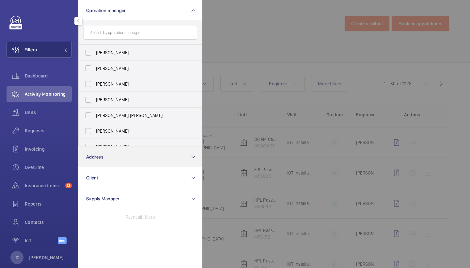
click at [124, 154] on button "Address" at bounding box center [140, 156] width 124 height 21
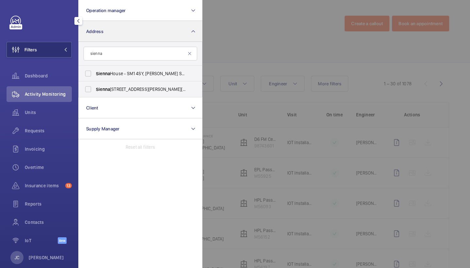
type input "Sienna"
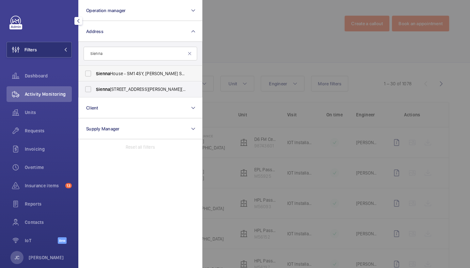
drag, startPoint x: 124, startPoint y: 154, endPoint x: 157, endPoint y: 78, distance: 83.5
click at [157, 78] on label "Sienna House - SM1 4SY, SUTTON SM1 4SY" at bounding box center [136, 74] width 114 height 16
click at [95, 78] on input "Sienna House - SM1 4SY, SUTTON SM1 4SY" at bounding box center [88, 73] width 13 height 13
checkbox input "true"
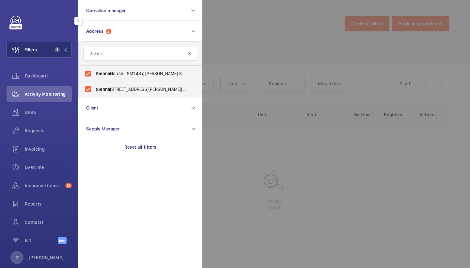
click at [236, 54] on div at bounding box center [438, 134] width 470 height 268
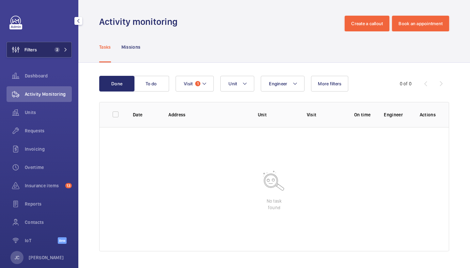
click at [66, 46] on button "Filters 2" at bounding box center [39, 50] width 65 height 16
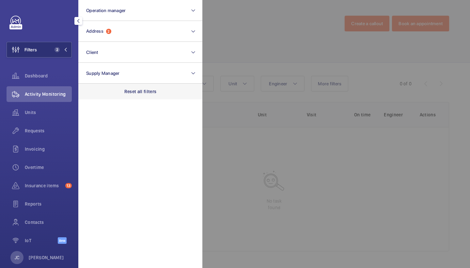
click at [130, 91] on p "Reset all filters" at bounding box center [140, 91] width 32 height 7
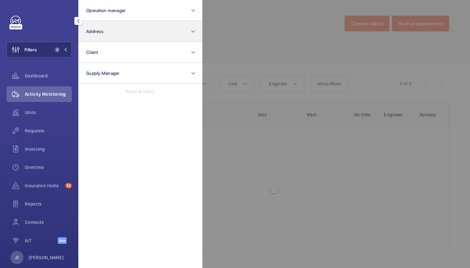
click at [110, 27] on button "Address" at bounding box center [140, 31] width 124 height 21
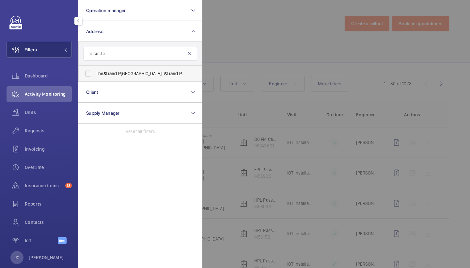
type input "strand p"
click at [139, 72] on span "The Strand P alace Hotel - Strand P alace, LONDON WC2R 0JJ" at bounding box center [141, 73] width 90 height 7
click at [95, 72] on input "The Strand P alace Hotel - Strand P alace, LONDON WC2R 0JJ" at bounding box center [88, 73] width 13 height 13
checkbox input "true"
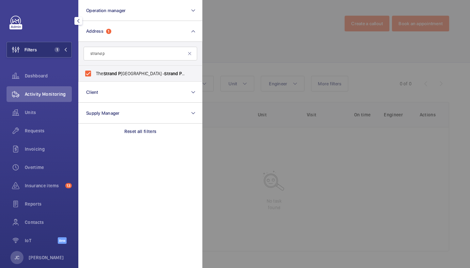
click at [287, 39] on div at bounding box center [438, 134] width 470 height 268
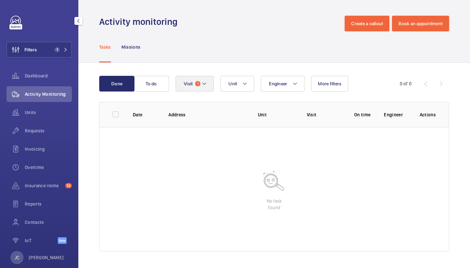
click at [188, 84] on span "Visit" at bounding box center [188, 83] width 9 height 5
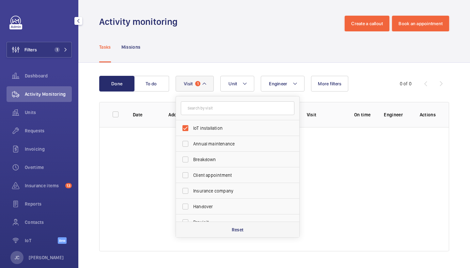
click at [232, 231] on p "Reset" at bounding box center [238, 229] width 12 height 7
checkbox input "false"
click at [198, 43] on div "Tasks Missions" at bounding box center [274, 46] width 350 height 31
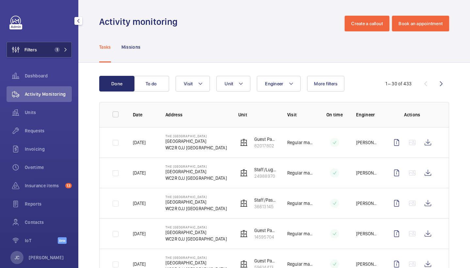
click at [64, 51] on mat-icon at bounding box center [66, 50] width 4 height 4
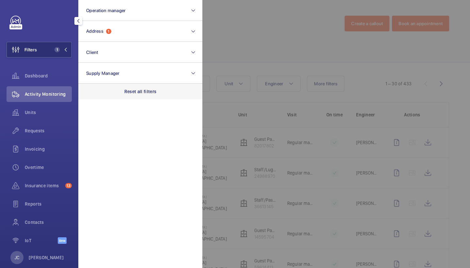
click at [153, 93] on p "Reset all filters" at bounding box center [140, 91] width 32 height 7
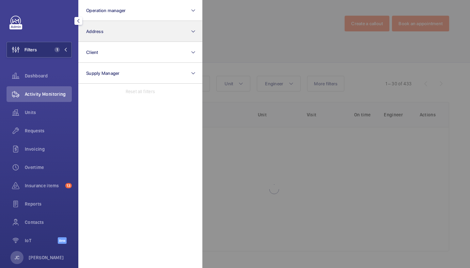
click at [143, 39] on button "Address" at bounding box center [140, 31] width 124 height 21
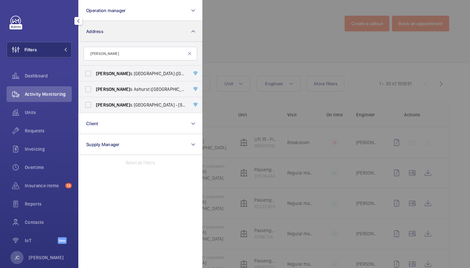
type input "Schroder"
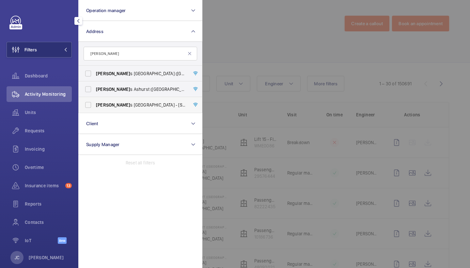
drag, startPoint x: 143, startPoint y: 34, endPoint x: 152, endPoint y: 102, distance: 67.9
click at [152, 102] on span "Schroder s London Wall - 1 London Wall Place, LONDON EC2Y 5AU" at bounding box center [141, 105] width 90 height 7
click at [95, 102] on input "Schroder s London Wall - 1 London Wall Place, LONDON EC2Y 5AU" at bounding box center [88, 104] width 13 height 13
checkbox input "true"
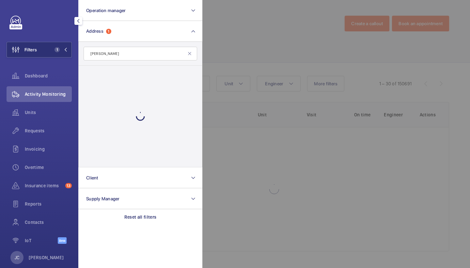
click at [243, 32] on div at bounding box center [438, 134] width 470 height 268
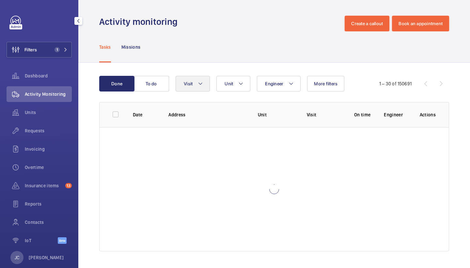
click at [198, 87] on mat-icon at bounding box center [200, 84] width 5 height 8
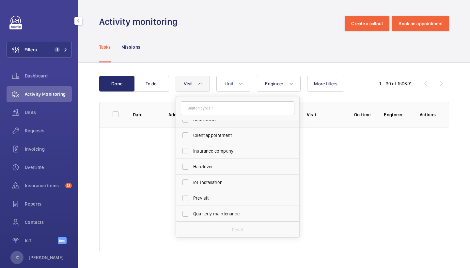
scroll to position [25, 0]
click at [217, 183] on span "IoT installation" at bounding box center [238, 181] width 90 height 7
click at [192, 183] on input "IoT installation" at bounding box center [185, 180] width 13 height 13
checkbox input "true"
click at [254, 35] on div "Tasks Missions" at bounding box center [274, 46] width 350 height 31
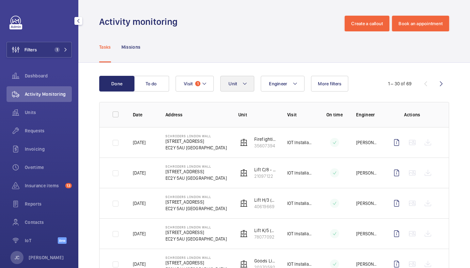
click at [239, 87] on button "Unit" at bounding box center [237, 84] width 34 height 16
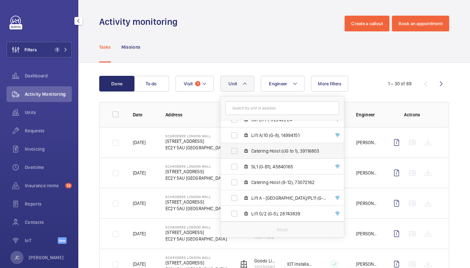
scroll to position [194, 0]
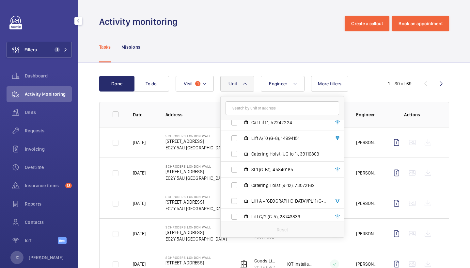
click at [311, 46] on div "Tasks Missions" at bounding box center [274, 46] width 350 height 31
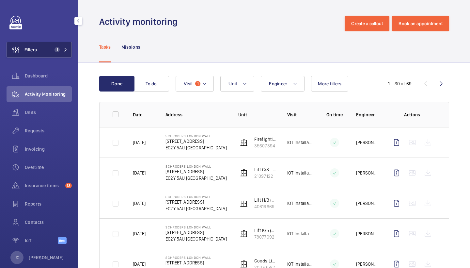
click at [68, 52] on button "Filters 1" at bounding box center [39, 50] width 65 height 16
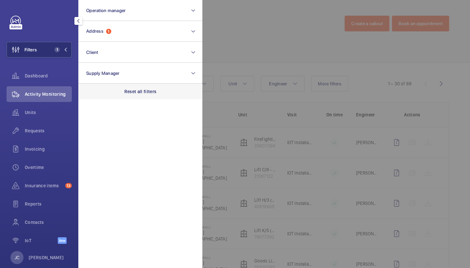
click at [123, 89] on div "Reset all filters" at bounding box center [140, 92] width 124 height 16
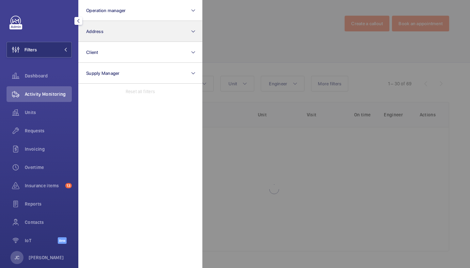
click at [109, 23] on button "Address" at bounding box center [140, 31] width 124 height 21
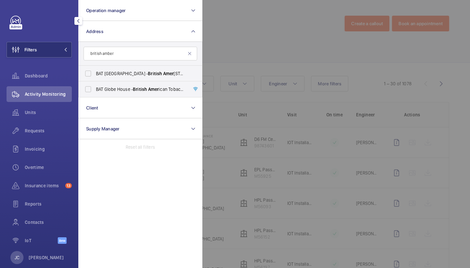
type input "british amber"
drag, startPoint x: 116, startPoint y: 65, endPoint x: 132, endPoint y: 84, distance: 25.5
click at [132, 75] on span "BAT Southampton - British Amer ican Tobacco, SOUTHAMPTON SO15 8TL" at bounding box center [141, 73] width 90 height 7
click at [95, 75] on input "BAT Southampton - British Amer ican Tobacco, SOUTHAMPTON SO15 8TL" at bounding box center [88, 73] width 13 height 13
checkbox input "true"
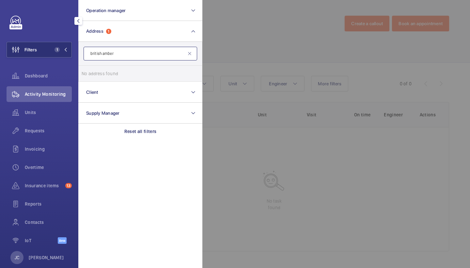
click at [128, 56] on input "british amber" at bounding box center [141, 54] width 114 height 14
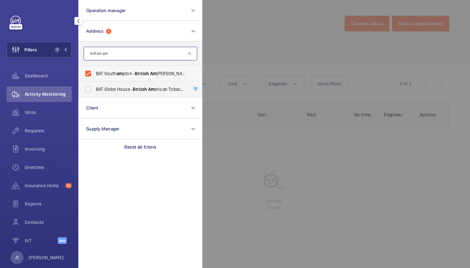
type input "british am"
click at [123, 73] on span "BAT South am pton - British Am erican Tobacco, SOUTH AM PTON SO15 8TL" at bounding box center [141, 73] width 90 height 7
click at [95, 73] on input "BAT South am pton - British Am erican Tobacco, SOUTH AM PTON SO15 8TL" at bounding box center [88, 73] width 13 height 13
checkbox input "false"
click at [122, 86] on span "BAT Globe House - British Am erican Tobacco Global Headquarters, LONDON WC2R 2PG" at bounding box center [141, 89] width 90 height 7
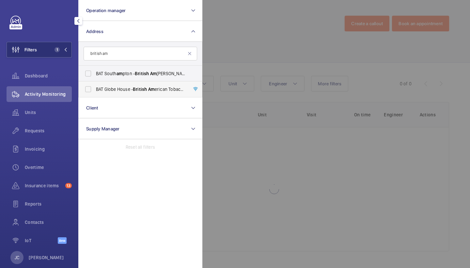
click at [95, 86] on input "BAT Globe House - British Am erican Tobacco Global Headquarters, LONDON WC2R 2PG" at bounding box center [88, 89] width 13 height 13
checkbox input "true"
click at [284, 20] on div at bounding box center [438, 134] width 470 height 268
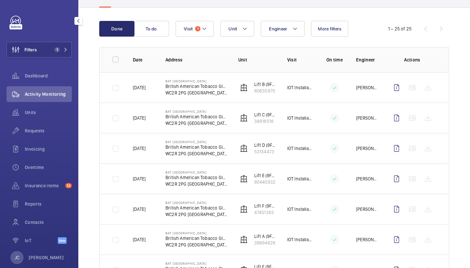
scroll to position [61, 0]
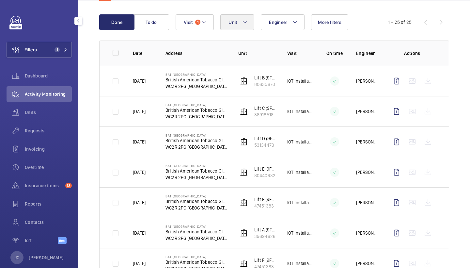
click at [243, 22] on mat-icon at bounding box center [244, 22] width 5 height 8
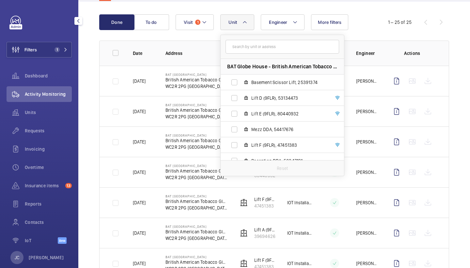
scroll to position [0, 0]
click at [385, 41] on th "Actions" at bounding box center [414, 53] width 71 height 25
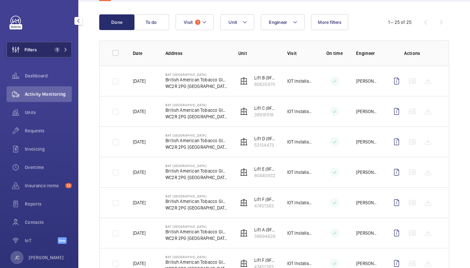
click at [68, 43] on button "Filters 1" at bounding box center [39, 50] width 65 height 16
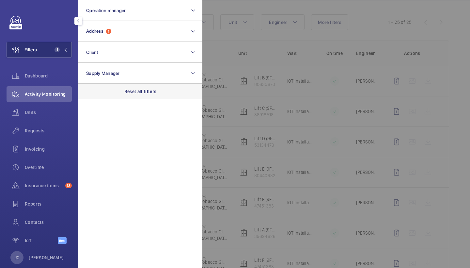
click at [147, 94] on p "Reset all filters" at bounding box center [140, 91] width 32 height 7
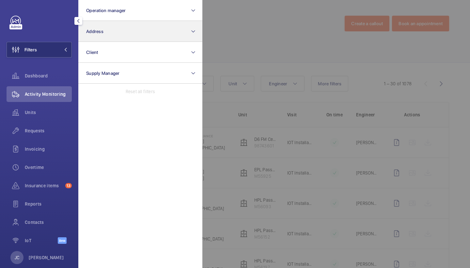
click at [164, 30] on button "Address" at bounding box center [140, 31] width 124 height 21
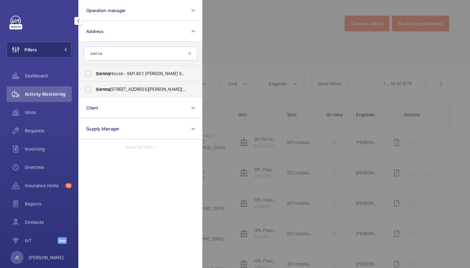
type input "Sienna"
drag, startPoint x: 177, startPoint y: 45, endPoint x: 145, endPoint y: 75, distance: 43.9
click at [145, 75] on span "Sienna House - SM1 4SY, SUTTON SM1 4SY" at bounding box center [141, 73] width 90 height 7
click at [95, 75] on input "Sienna House - SM1 4SY, SUTTON SM1 4SY" at bounding box center [88, 73] width 13 height 13
checkbox input "true"
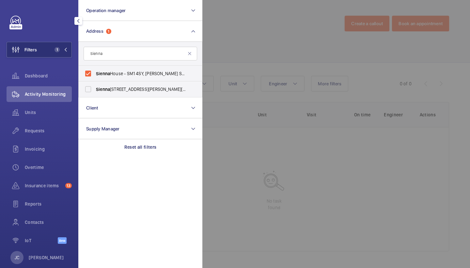
click at [146, 88] on span "Sienna House - Sutton Court Road, SUTTON SM1 4FJ" at bounding box center [141, 89] width 90 height 7
click at [95, 88] on input "Sienna House - Sutton Court Road, SUTTON SM1 4FJ" at bounding box center [88, 89] width 13 height 13
checkbox input "true"
click at [244, 56] on div at bounding box center [438, 134] width 470 height 268
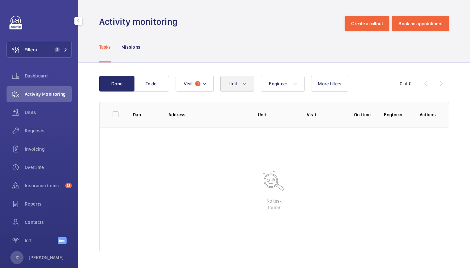
click at [242, 77] on button "Unit" at bounding box center [237, 84] width 34 height 16
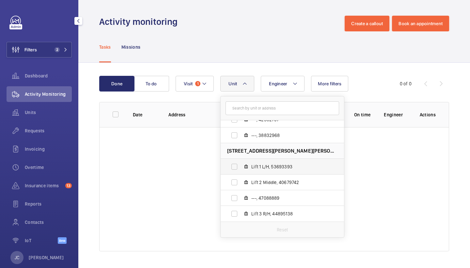
scroll to position [40, 0]
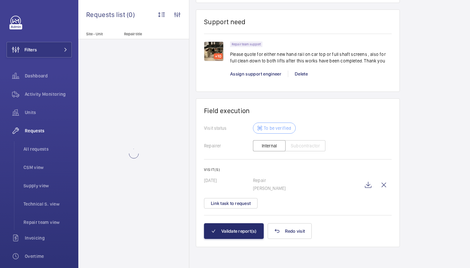
scroll to position [490, 0]
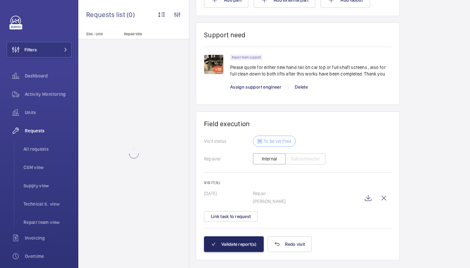
click at [259, 240] on button "Validate report(s)" at bounding box center [234, 244] width 60 height 16
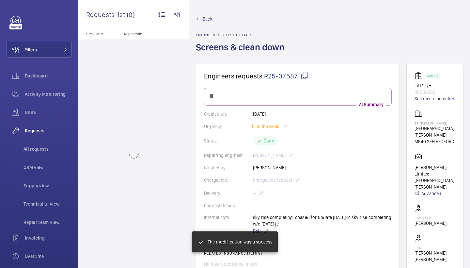
scroll to position [396, 0]
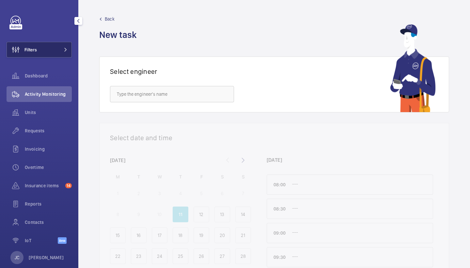
click at [57, 48] on button "Filters" at bounding box center [39, 50] width 65 height 16
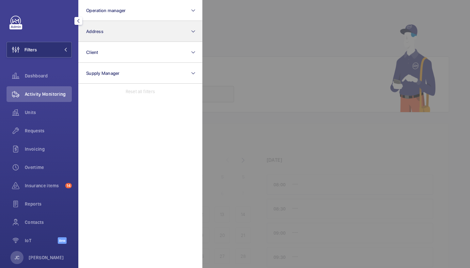
click at [119, 35] on button "Address" at bounding box center [140, 31] width 124 height 21
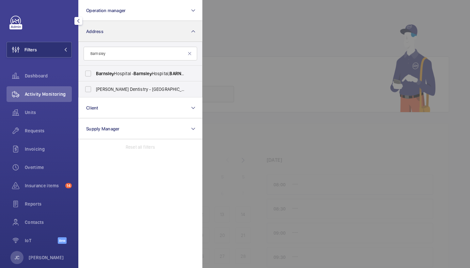
type input "Barnsley"
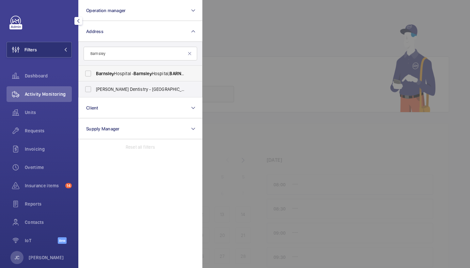
drag, startPoint x: 119, startPoint y: 35, endPoint x: 135, endPoint y: 73, distance: 41.2
click at [135, 73] on span "[GEOGRAPHIC_DATA] - [GEOGRAPHIC_DATA], [GEOGRAPHIC_DATA]" at bounding box center [141, 73] width 90 height 7
click at [95, 73] on input "[GEOGRAPHIC_DATA] - [GEOGRAPHIC_DATA], [GEOGRAPHIC_DATA]" at bounding box center [88, 73] width 13 height 13
checkbox input "true"
click at [232, 46] on div at bounding box center [438, 134] width 470 height 268
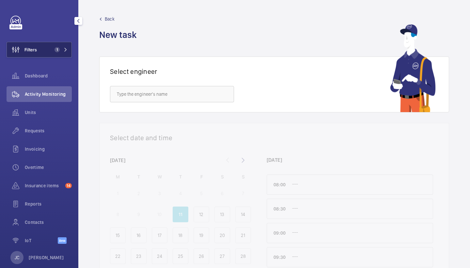
click at [64, 57] on button "Filters 1" at bounding box center [39, 50] width 65 height 16
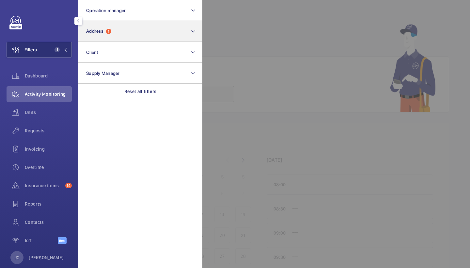
click at [120, 32] on button "Address 1" at bounding box center [140, 31] width 124 height 21
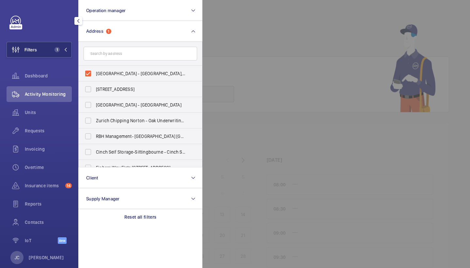
click at [240, 55] on div at bounding box center [438, 134] width 470 height 268
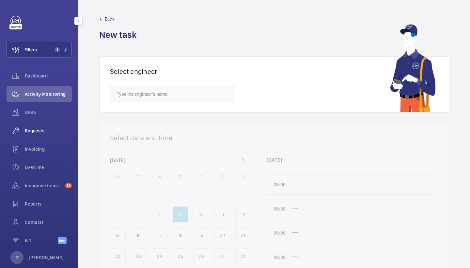
click at [48, 129] on span "Requests" at bounding box center [48, 130] width 47 height 7
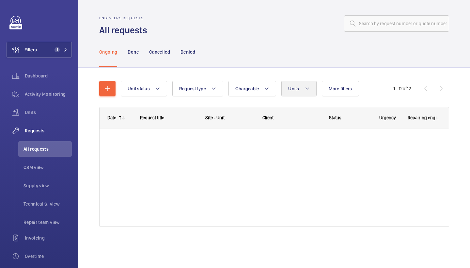
click at [291, 90] on span "Units" at bounding box center [293, 88] width 11 height 5
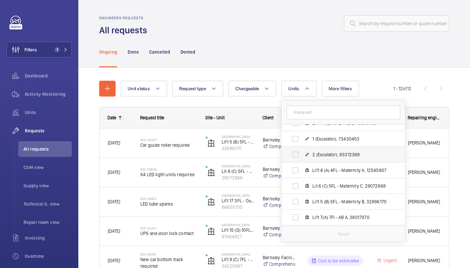
scroll to position [57, 0]
click at [51, 112] on span "Units" at bounding box center [48, 112] width 47 height 7
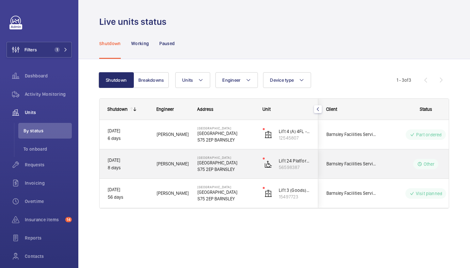
click at [224, 162] on p "[GEOGRAPHIC_DATA]" at bounding box center [226, 162] width 57 height 7
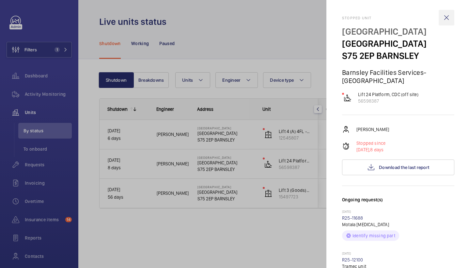
scroll to position [0, 0]
click at [446, 22] on wm-front-icon-button at bounding box center [447, 18] width 16 height 16
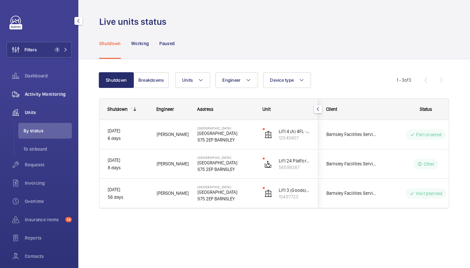
click at [42, 95] on span "Activity Monitoring" at bounding box center [48, 94] width 47 height 7
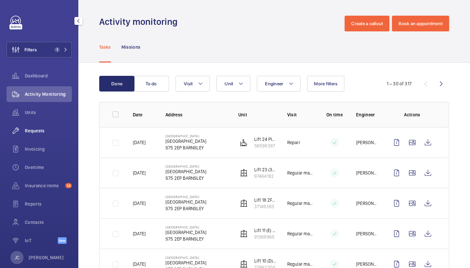
click at [57, 132] on span "Requests" at bounding box center [48, 130] width 47 height 7
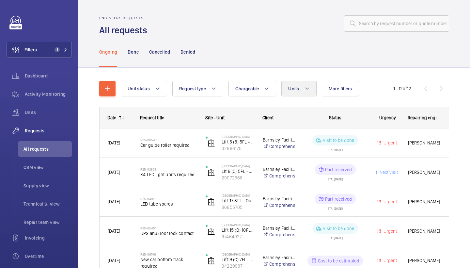
click at [303, 89] on button "Units" at bounding box center [299, 89] width 35 height 16
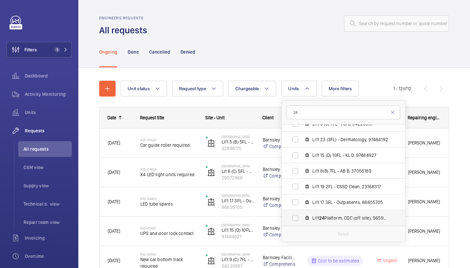
scroll to position [306, 0]
type input "24"
click at [329, 219] on span "Lift 24 Platform, CDC (off site), 56598387" at bounding box center [351, 218] width 76 height 7
click at [302, 219] on input "Lift 24 Platform, CDC (off site), 56598387" at bounding box center [295, 217] width 13 height 13
checkbox input "true"
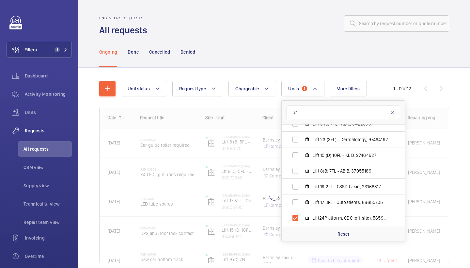
click at [283, 44] on div "Ongoing Done Cancelled Denied" at bounding box center [274, 51] width 350 height 31
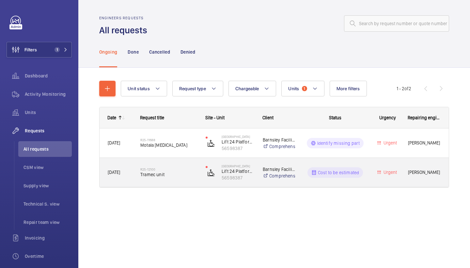
click at [163, 177] on span "Tramec unit" at bounding box center [168, 174] width 57 height 7
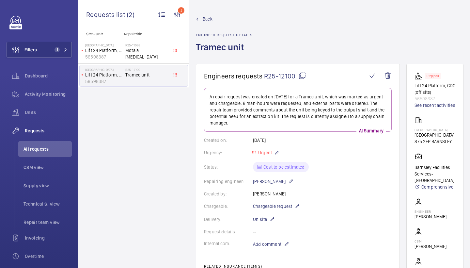
click at [302, 79] on mat-icon at bounding box center [303, 76] width 8 height 8
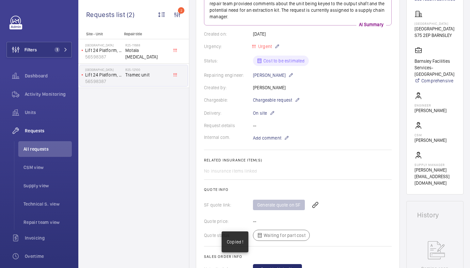
scroll to position [124, 0]
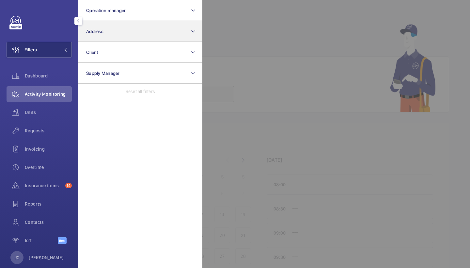
click at [114, 31] on button "Address" at bounding box center [140, 31] width 124 height 21
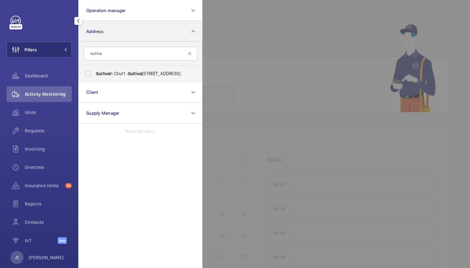
type input "[PERSON_NAME]"
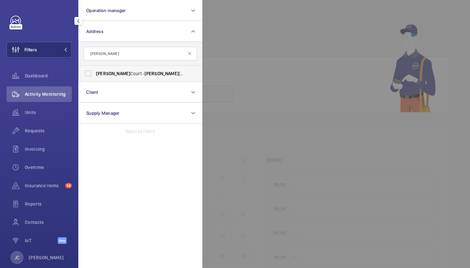
drag, startPoint x: 114, startPoint y: 31, endPoint x: 117, endPoint y: 70, distance: 39.3
click at [117, 70] on label "[PERSON_NAME][STREET_ADDRESS][PERSON_NAME]" at bounding box center [136, 74] width 114 height 16
click at [95, 70] on input "[PERSON_NAME][STREET_ADDRESS][PERSON_NAME]" at bounding box center [88, 73] width 13 height 13
checkbox input "true"
click at [41, 132] on span "Requests" at bounding box center [48, 130] width 47 height 7
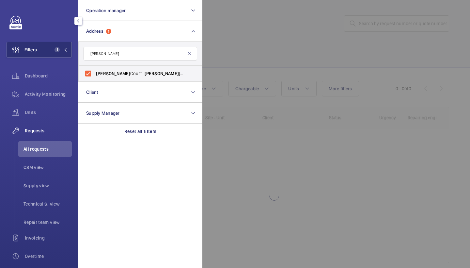
click at [296, 37] on div at bounding box center [438, 134] width 470 height 268
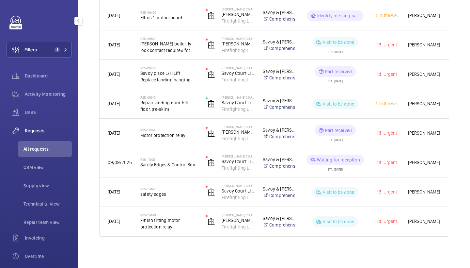
scroll to position [333, 0]
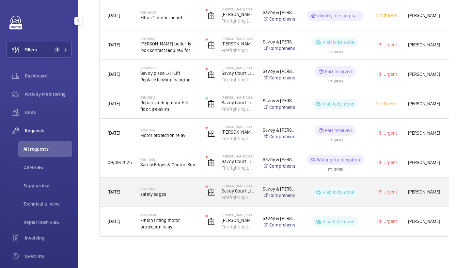
click at [172, 188] on h2 "R25-12047" at bounding box center [168, 189] width 57 height 4
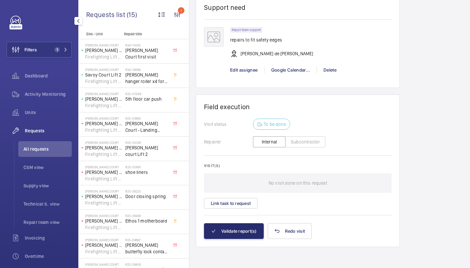
scroll to position [473, 0]
click at [249, 73] on div "Edit assignee" at bounding box center [247, 70] width 34 height 7
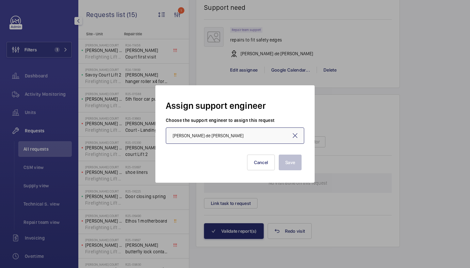
click at [286, 130] on input "[PERSON_NAME] de [PERSON_NAME]" at bounding box center [235, 135] width 139 height 16
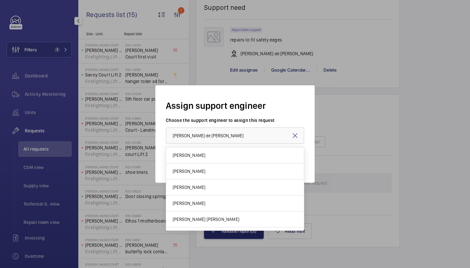
click at [294, 135] on mat-icon at bounding box center [295, 136] width 8 height 8
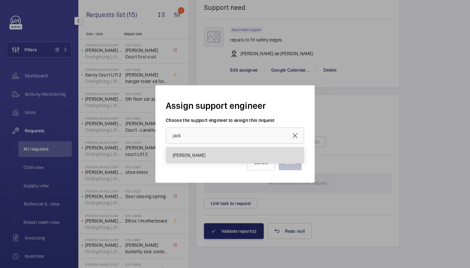
click at [229, 156] on mat-option "[PERSON_NAME]" at bounding box center [235, 155] width 138 height 16
type input "[PERSON_NAME]"
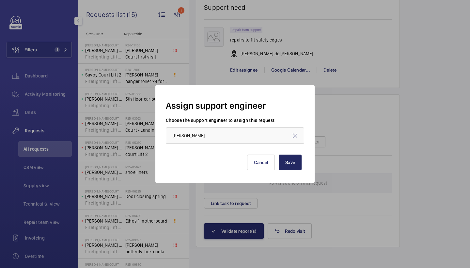
click at [284, 167] on button "Save" at bounding box center [290, 163] width 23 height 16
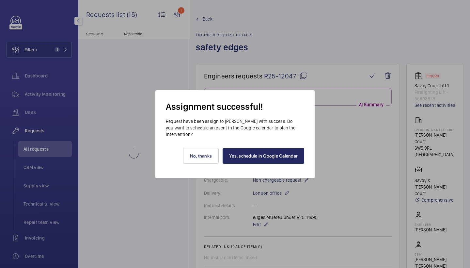
click at [276, 154] on link "Yes, schedule in Google Calendar" at bounding box center [264, 156] width 82 height 16
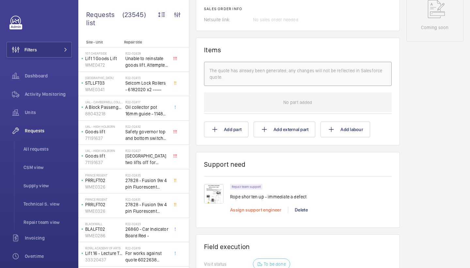
scroll to position [351, 0]
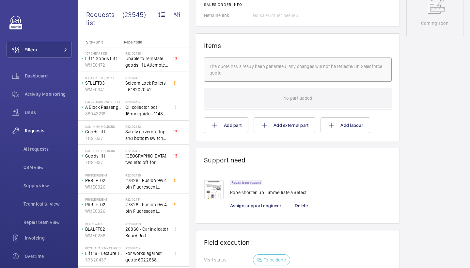
click at [253, 202] on div "Assign support engineer" at bounding box center [259, 205] width 58 height 7
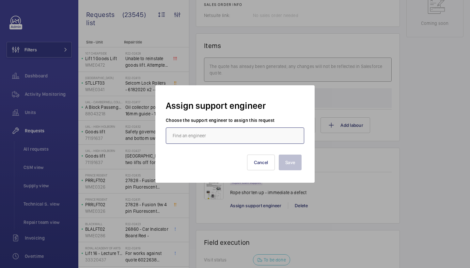
click at [228, 141] on input "text" at bounding box center [235, 135] width 139 height 16
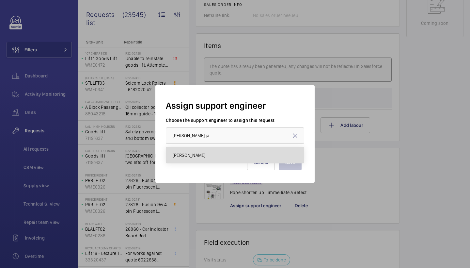
click at [220, 157] on mat-option "[PERSON_NAME]" at bounding box center [235, 155] width 138 height 16
type input "[PERSON_NAME]"
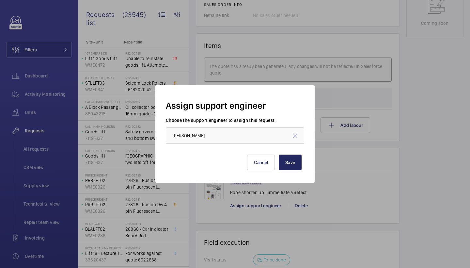
click at [284, 160] on button "Save" at bounding box center [290, 163] width 23 height 16
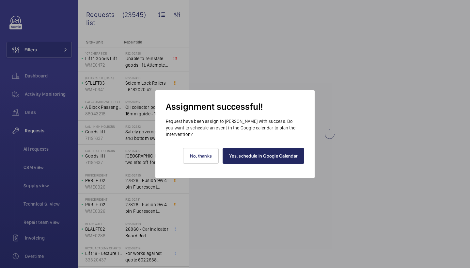
click at [279, 158] on link "Yes, schedule in Google Calendar" at bounding box center [264, 156] width 82 height 16
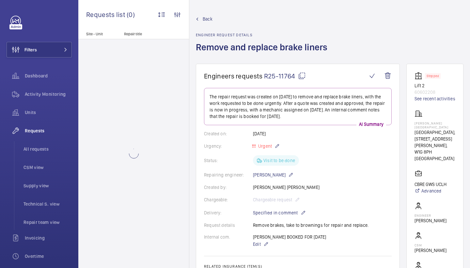
scroll to position [208, 0]
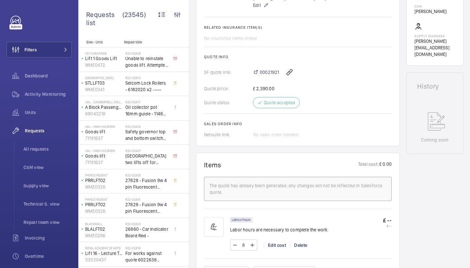
scroll to position [230, 0]
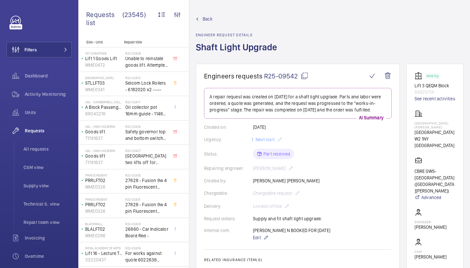
scroll to position [0, 0]
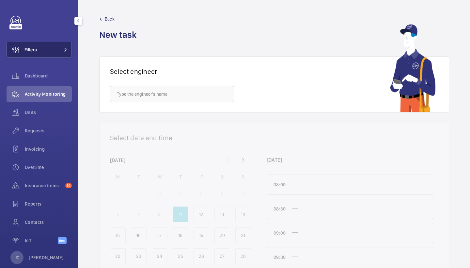
click at [59, 43] on button "Filters" at bounding box center [39, 50] width 65 height 16
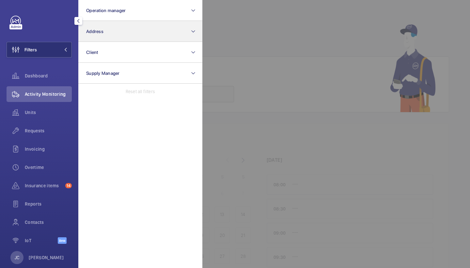
click at [111, 24] on button "Address" at bounding box center [140, 31] width 124 height 21
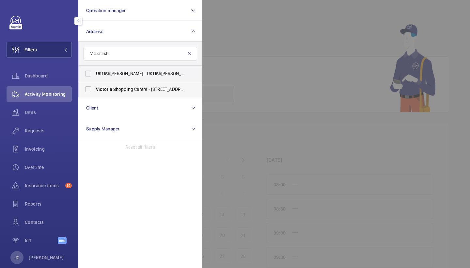
type input "Victoria sh"
click at [118, 91] on span "Sh" at bounding box center [115, 89] width 5 height 5
click at [95, 91] on input "Victoria Sh opping Centre - [STREET_ADDRESS]" at bounding box center [88, 89] width 13 height 13
checkbox input "true"
drag, startPoint x: 48, startPoint y: 133, endPoint x: 62, endPoint y: 103, distance: 33.0
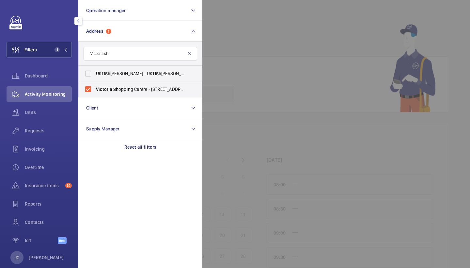
click at [48, 133] on span "Requests" at bounding box center [48, 130] width 47 height 7
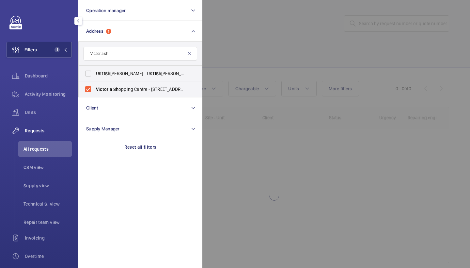
click at [269, 80] on div at bounding box center [438, 134] width 470 height 268
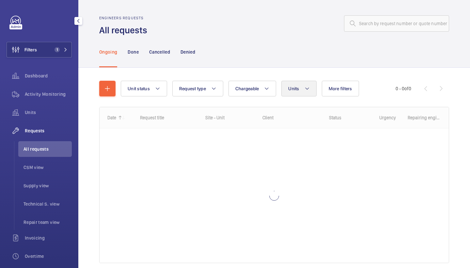
click at [301, 90] on button "Units" at bounding box center [299, 89] width 35 height 16
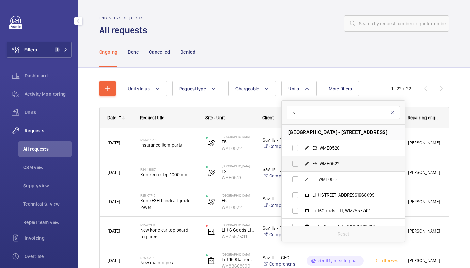
scroll to position [17, 0]
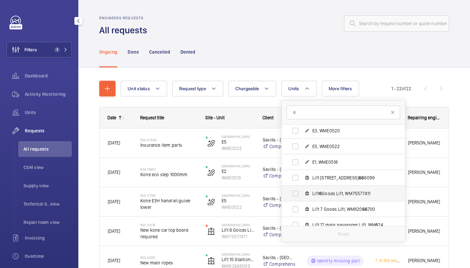
type input "6"
click at [344, 196] on span "Lift 6 Goods Lift, WM75577411" at bounding box center [351, 193] width 76 height 7
click at [302, 196] on input "Lift 6 Goods Lift, WM75577411" at bounding box center [295, 193] width 13 height 13
checkbox input "true"
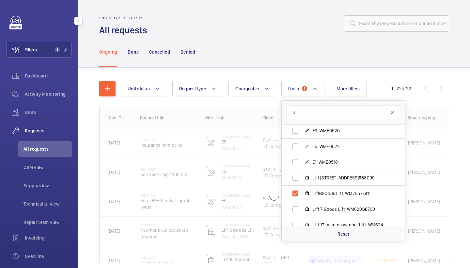
click at [312, 55] on div "Ongoing Done Cancelled Denied" at bounding box center [274, 51] width 350 height 31
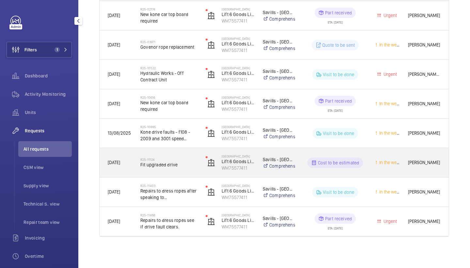
scroll to position [127, 0]
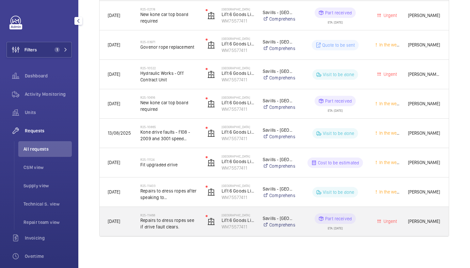
click at [179, 211] on div "R25-11468 Repairs to dress ropes see if drive fault clears." at bounding box center [165, 221] width 65 height 29
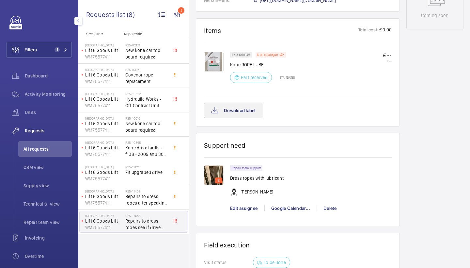
scroll to position [350, 0]
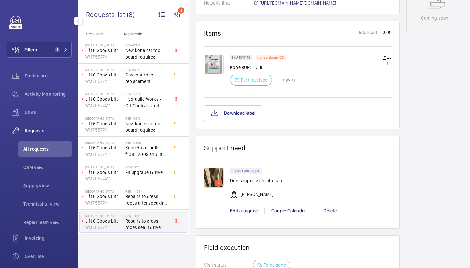
click at [218, 67] on img at bounding box center [214, 65] width 20 height 20
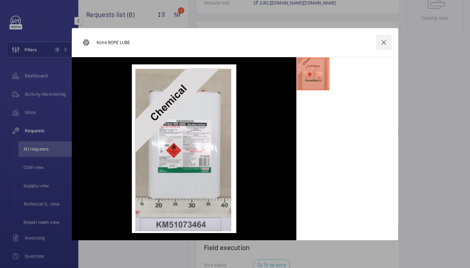
click at [383, 41] on wm-front-icon-button at bounding box center [384, 43] width 16 height 16
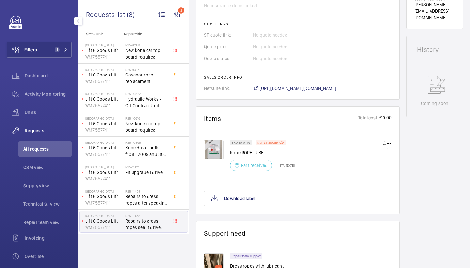
scroll to position [259, 0]
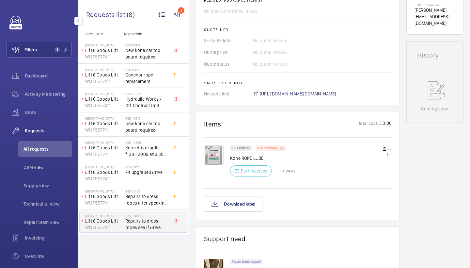
click at [307, 93] on span "[URL][DOMAIN_NAME][DOMAIN_NAME]" at bounding box center [298, 93] width 76 height 7
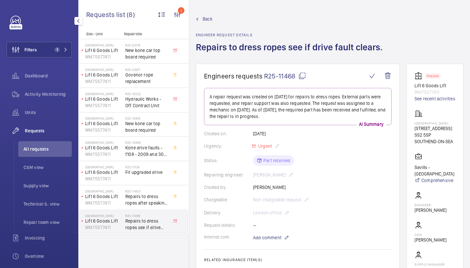
scroll to position [0, 0]
click at [211, 20] on span "Back" at bounding box center [208, 19] width 10 height 7
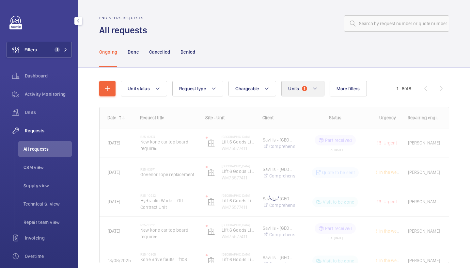
click at [302, 90] on button "Units 1" at bounding box center [303, 89] width 43 height 16
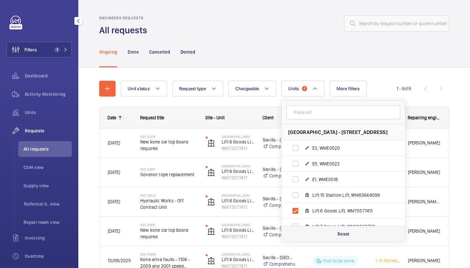
click at [339, 232] on p "Reset" at bounding box center [344, 234] width 12 height 7
checkbox input "false"
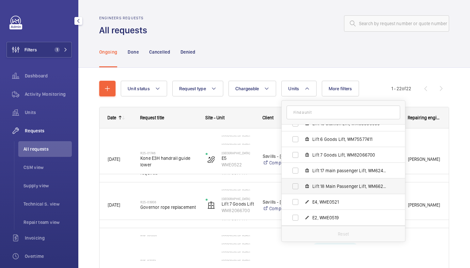
scroll to position [72, 0]
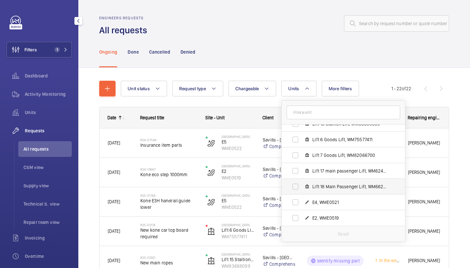
click at [339, 182] on label "Lift 18 Main Passenger Lift, WM66279330" at bounding box center [338, 187] width 113 height 16
click at [302, 182] on input "Lift 18 Main Passenger Lift, WM66279330" at bounding box center [295, 186] width 13 height 13
checkbox input "true"
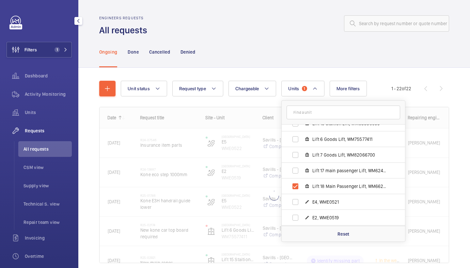
click at [292, 54] on div "Ongoing Done Cancelled Denied" at bounding box center [274, 51] width 350 height 31
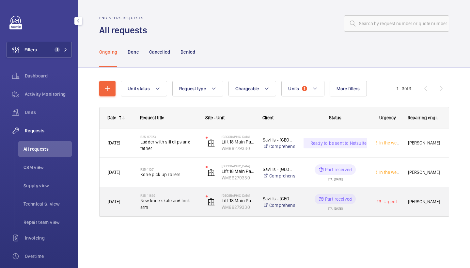
click at [169, 196] on h2 "R25-11865" at bounding box center [168, 195] width 57 height 4
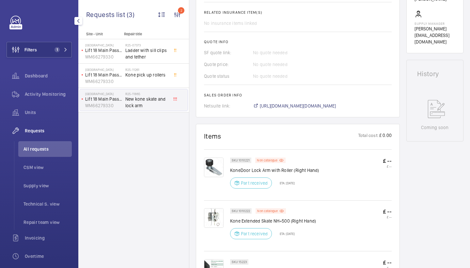
scroll to position [225, 0]
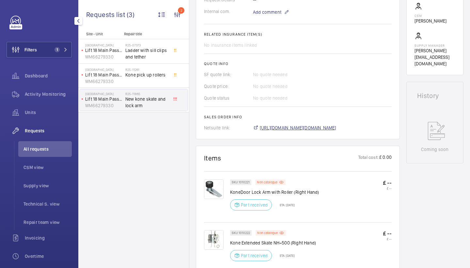
click at [321, 128] on span "[URL][DOMAIN_NAME][DOMAIN_NAME]" at bounding box center [298, 127] width 76 height 7
